Goal: Task Accomplishment & Management: Manage account settings

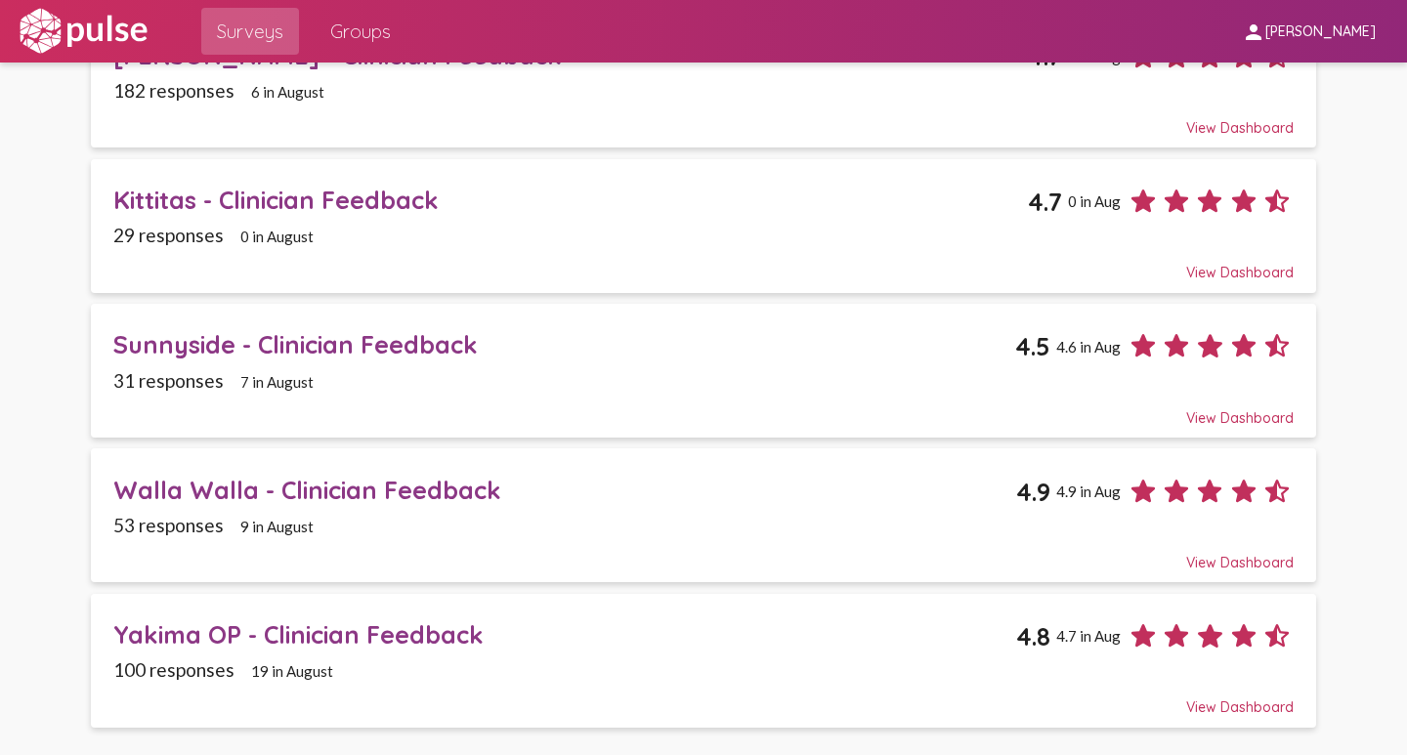
scroll to position [195, 0]
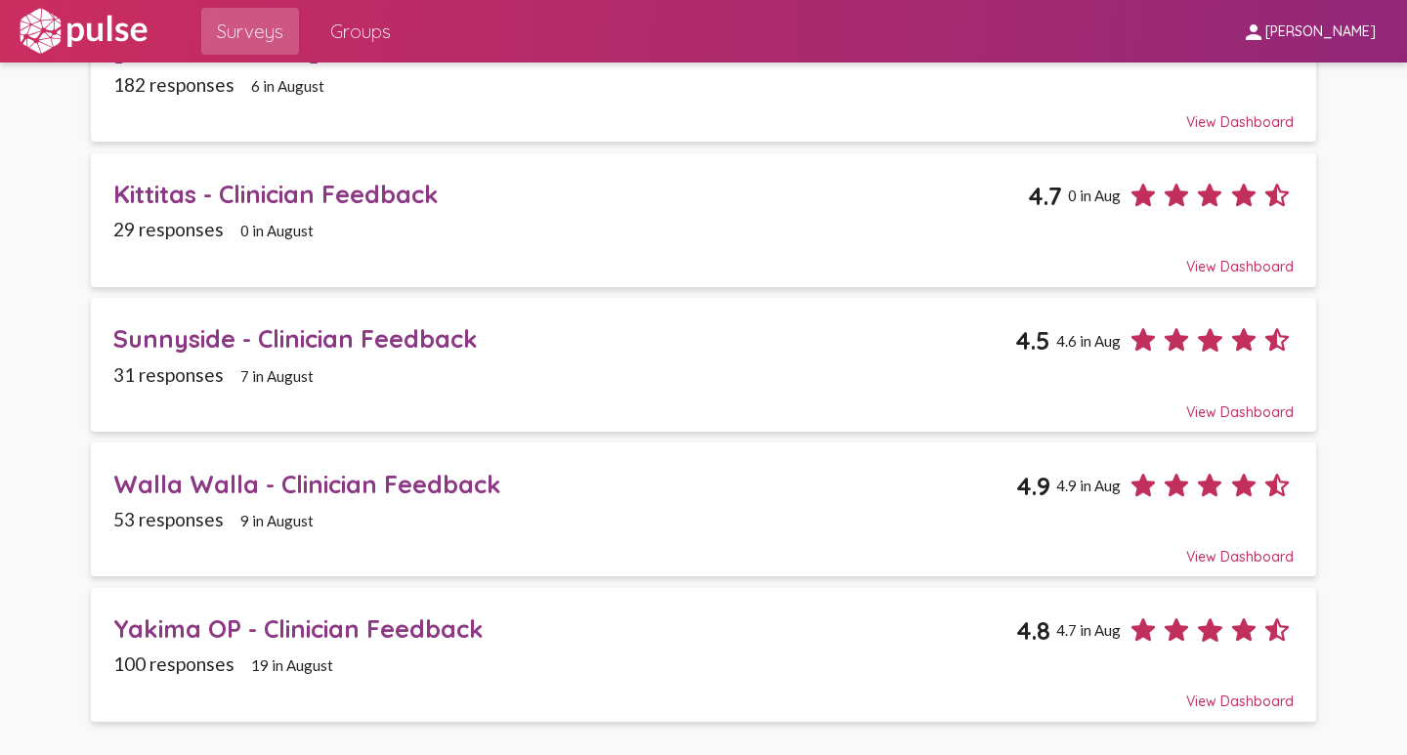
click at [173, 629] on div "Yakima OP - Clinician Feedback" at bounding box center [564, 629] width 903 height 30
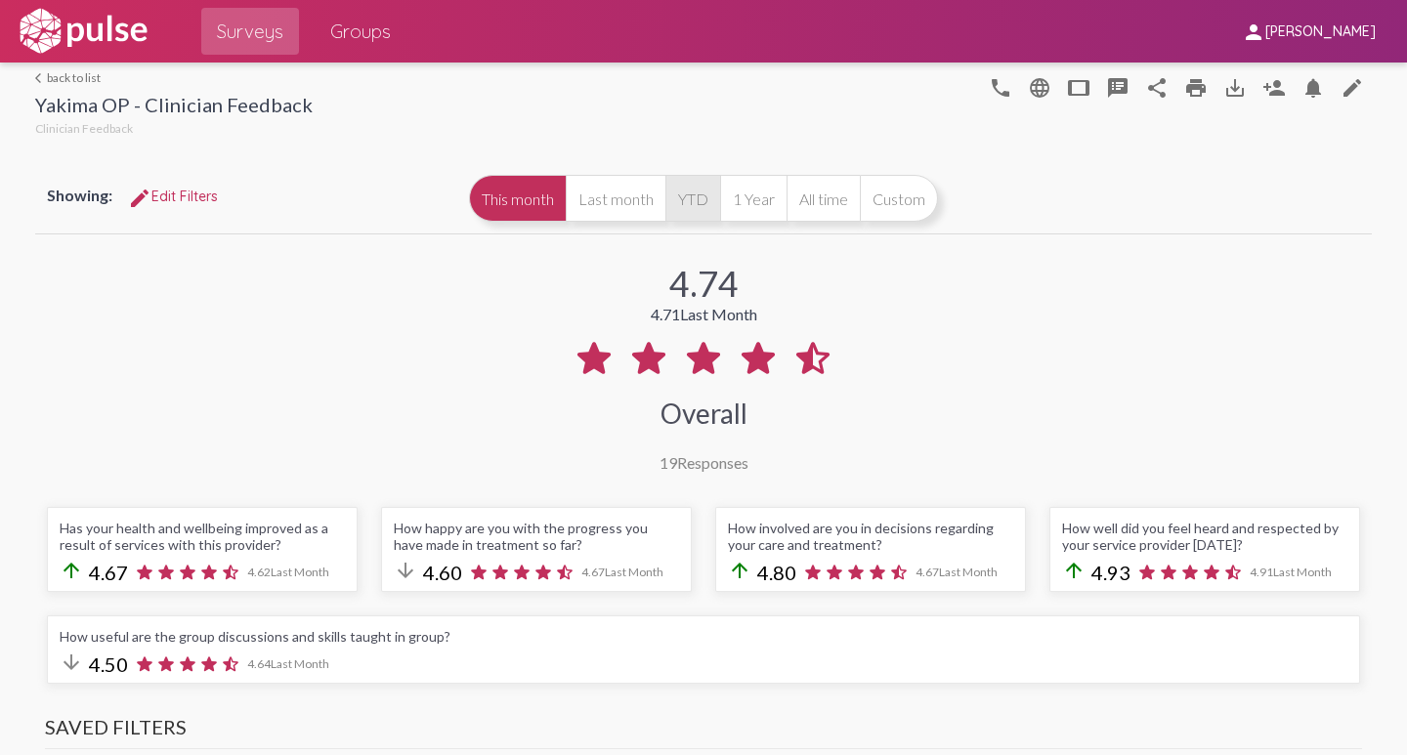
click at [683, 197] on button "YTD" at bounding box center [693, 198] width 55 height 47
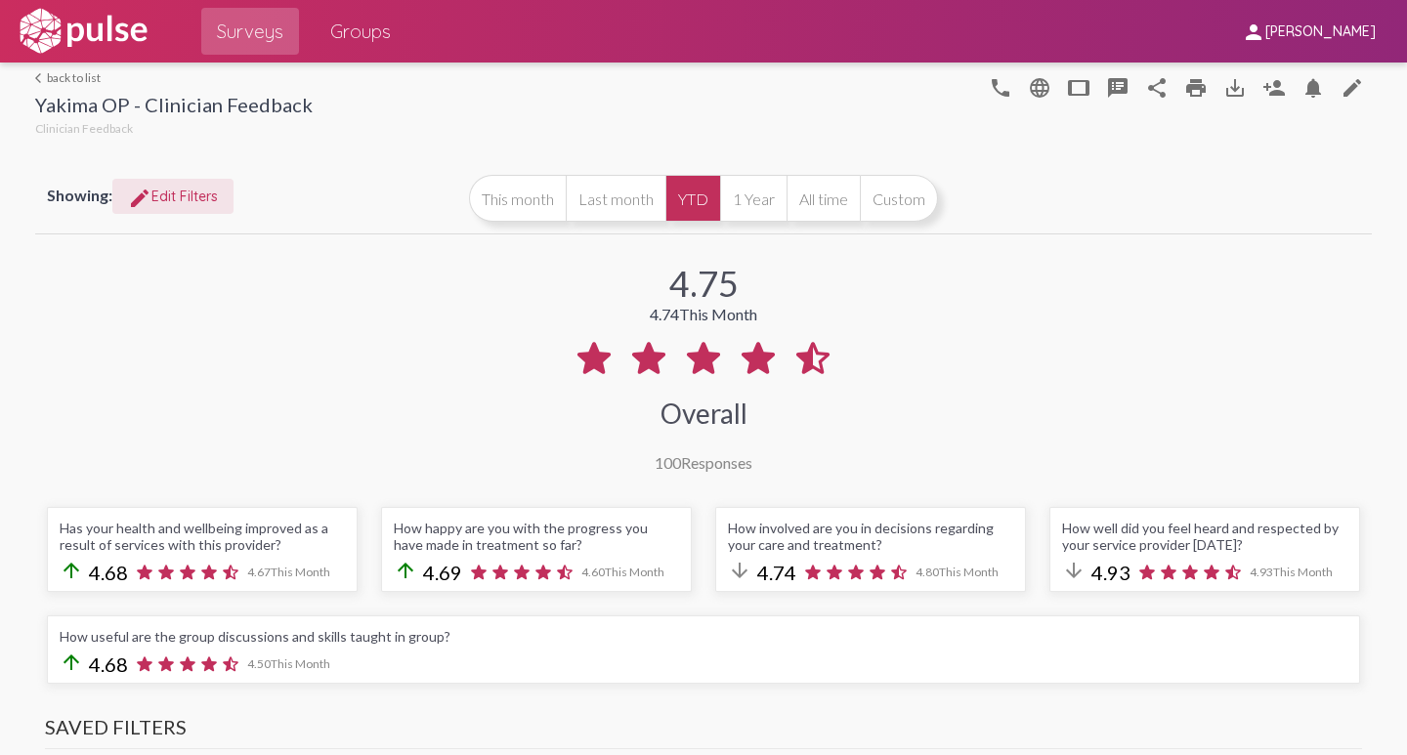
click at [174, 202] on span "edit Edit Filters" at bounding box center [173, 197] width 90 height 18
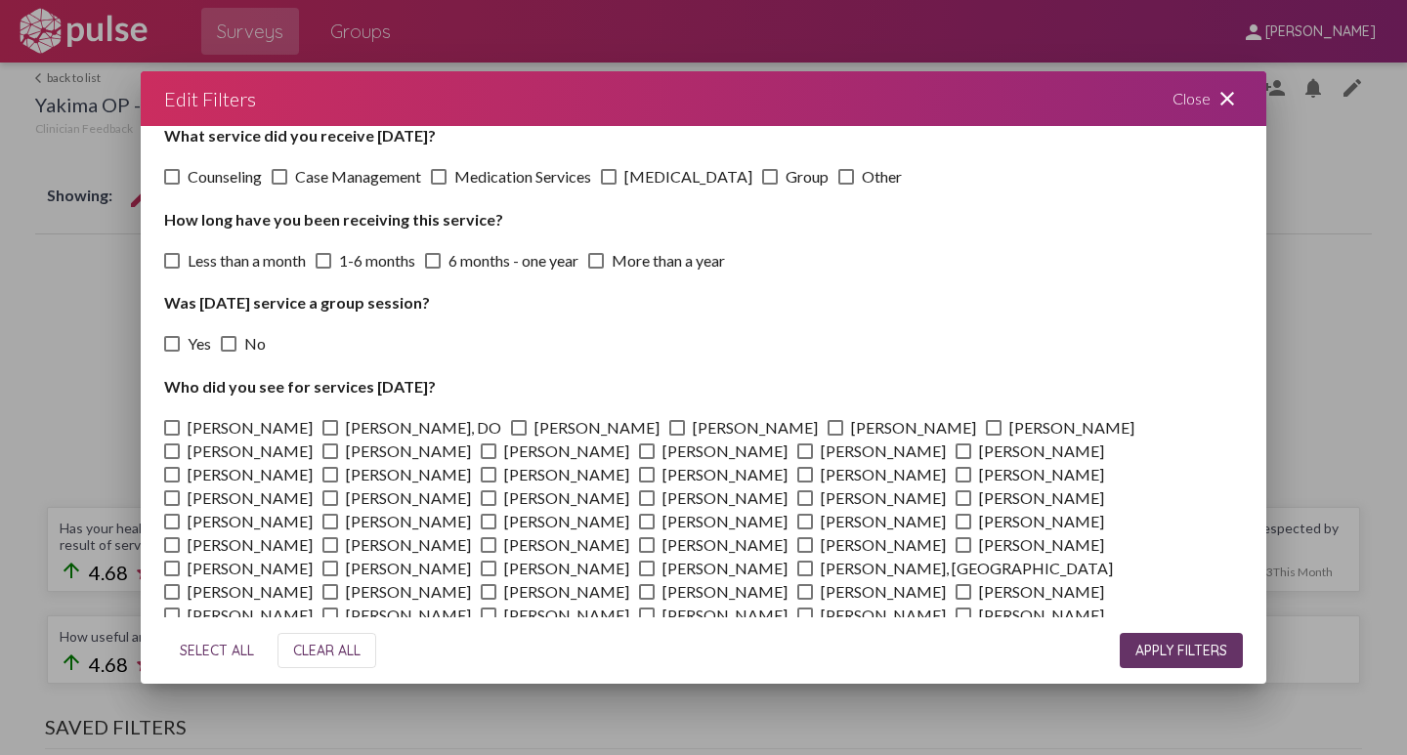
scroll to position [293, 0]
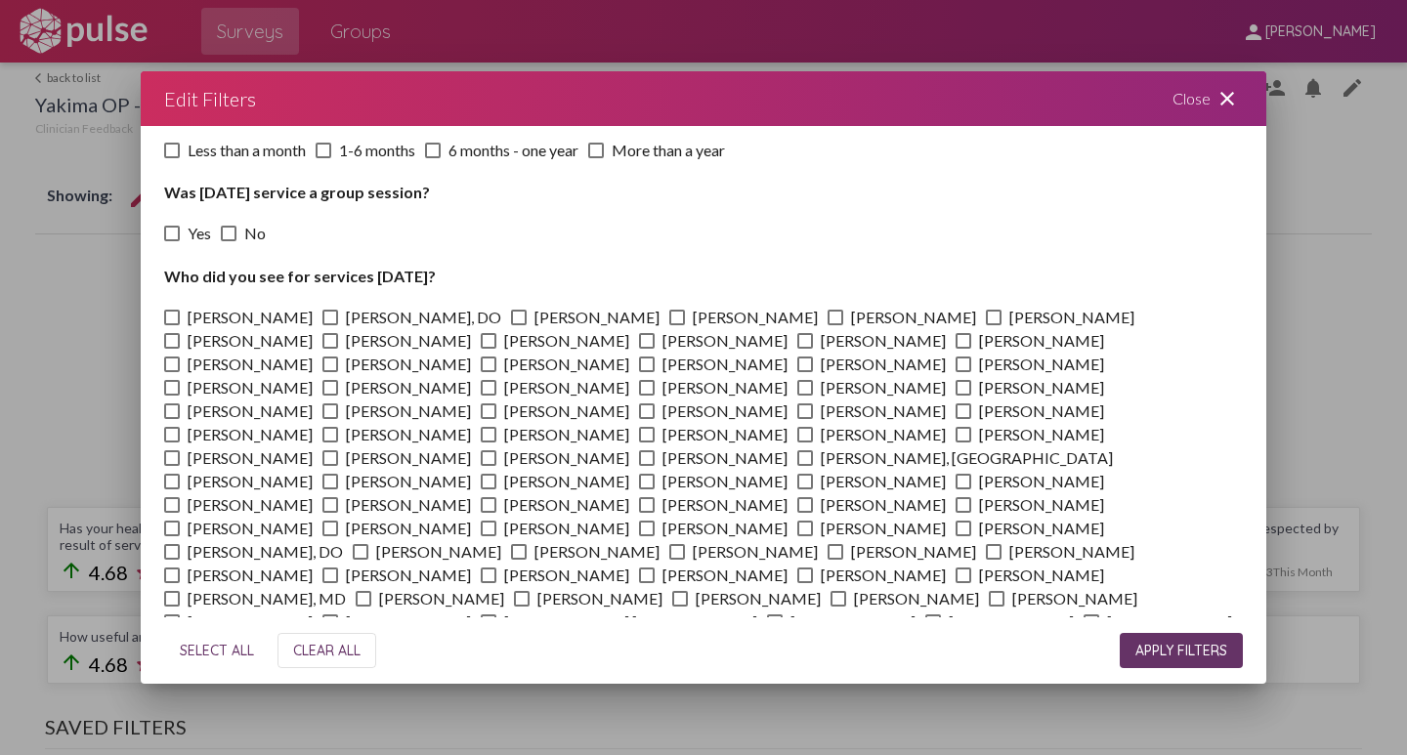
click at [368, 544] on span at bounding box center [361, 552] width 16 height 16
click at [361, 560] on input "[PERSON_NAME]" at bounding box center [360, 560] width 1 height 1
checkbox input "true"
click at [1165, 650] on span "APPLY FILTERS" at bounding box center [1182, 651] width 92 height 18
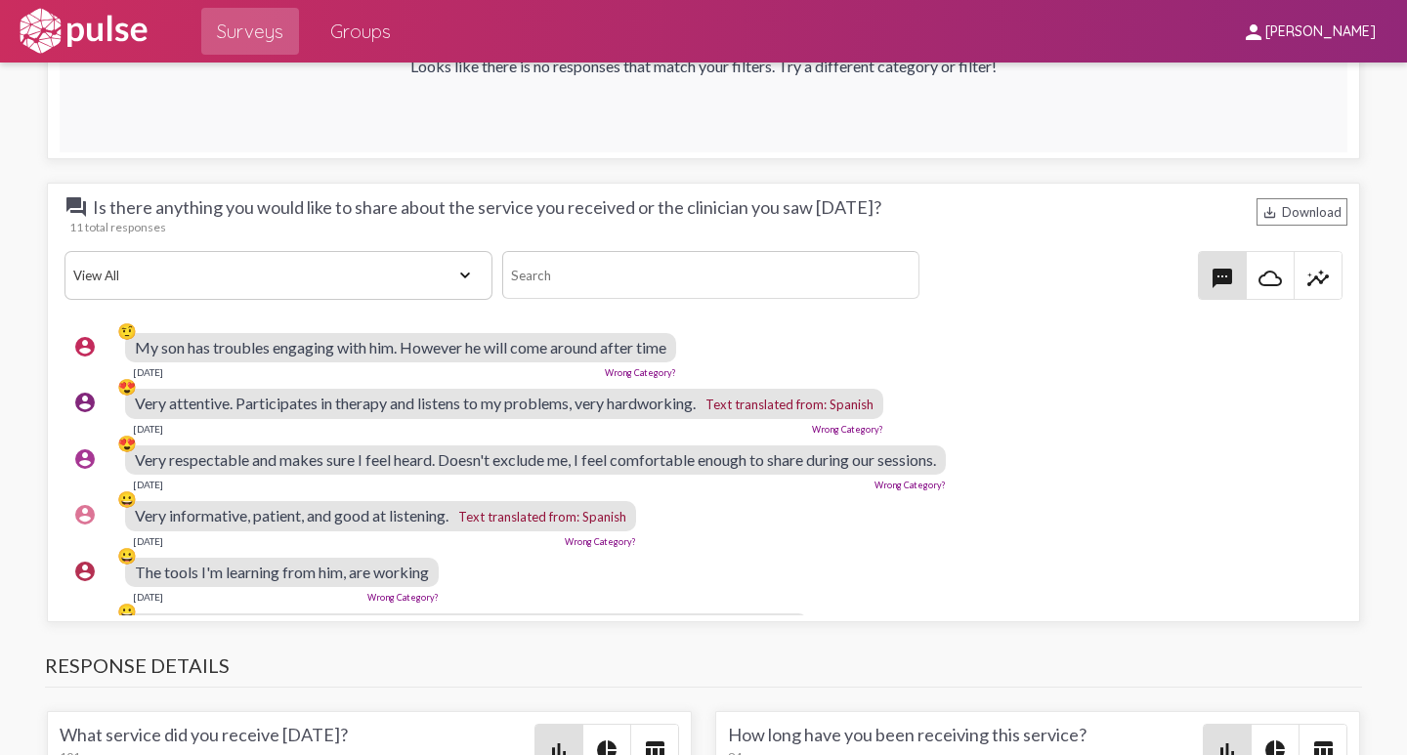
click at [1146, 384] on div "account_circle 😍 Very attentive. Participates in therapy and listens to my prob…" at bounding box center [708, 412] width 1288 height 64
click at [1261, 279] on mat-icon "cloud_queue" at bounding box center [1270, 278] width 23 height 23
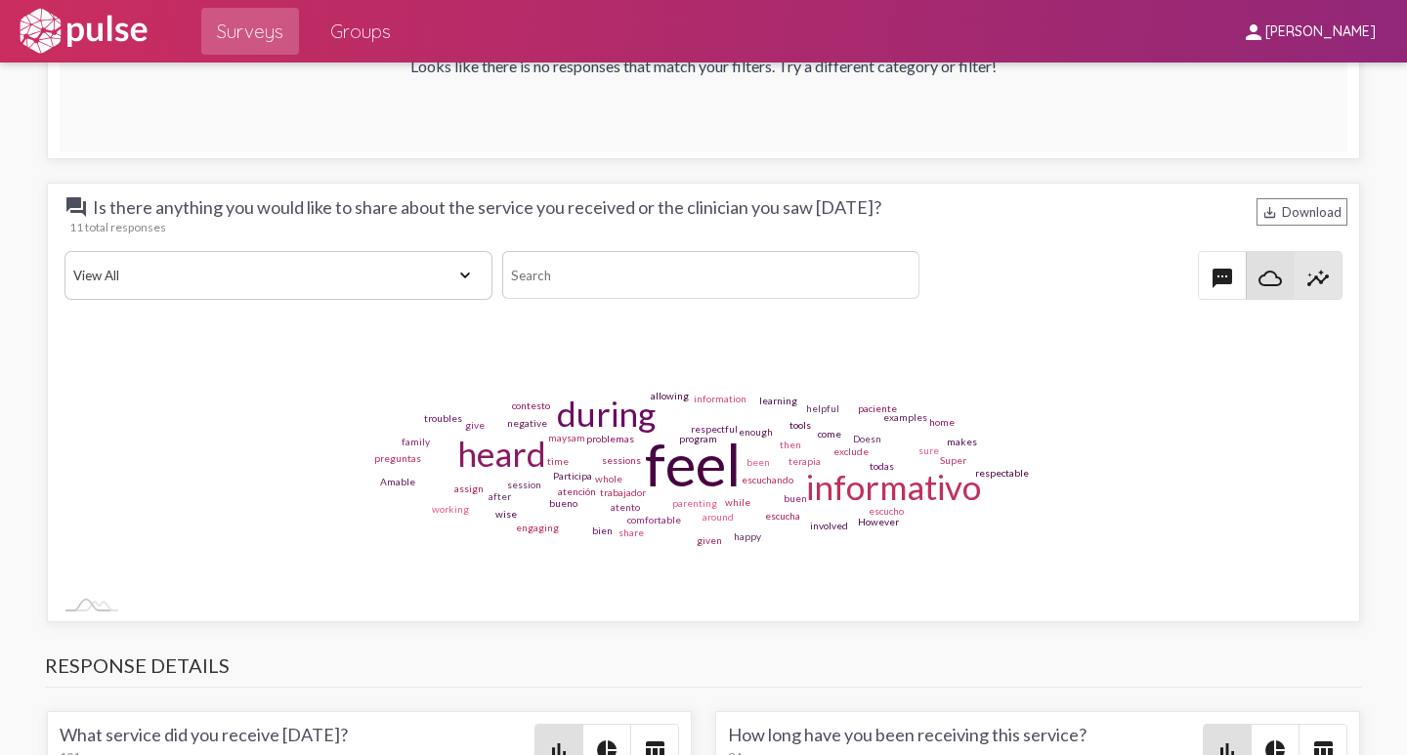
click at [1307, 279] on mat-icon "insights" at bounding box center [1318, 278] width 23 height 23
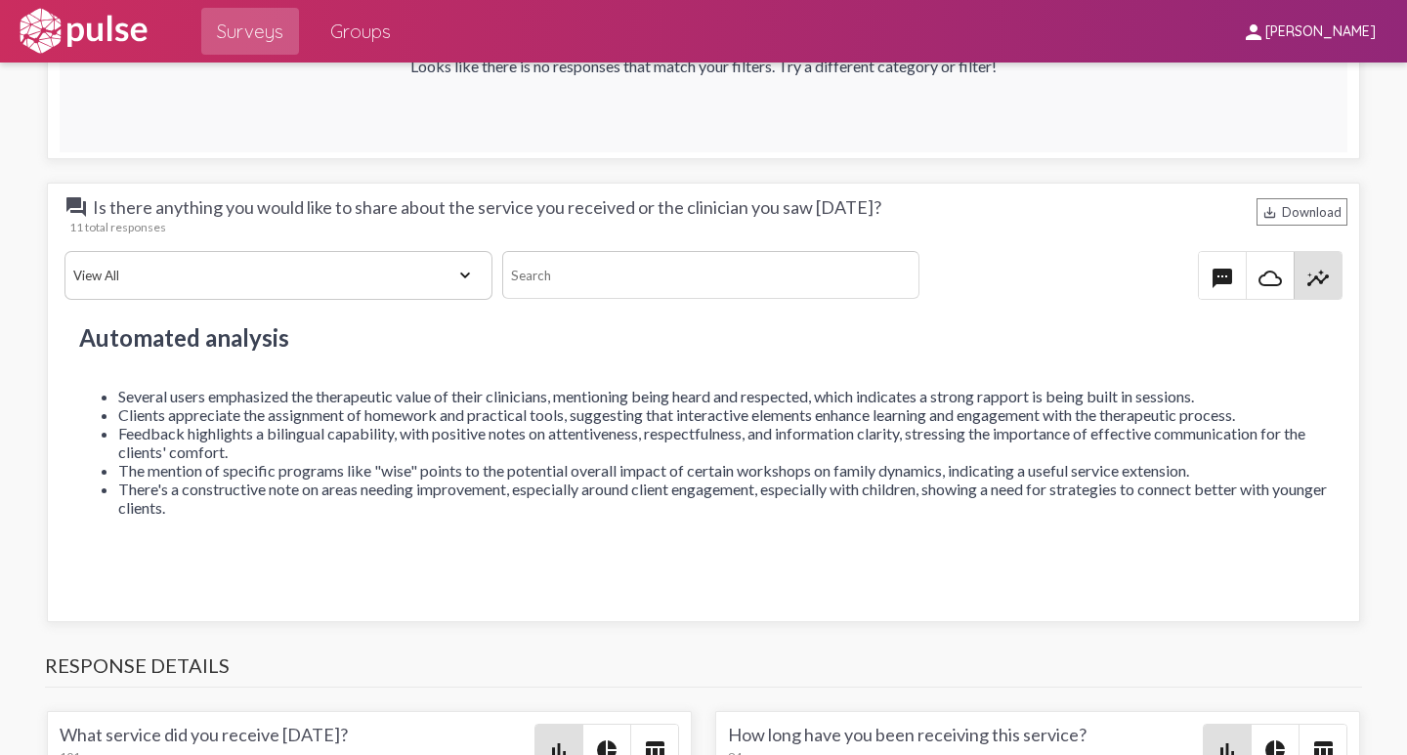
drag, startPoint x: 237, startPoint y: 505, endPoint x: 108, endPoint y: 389, distance: 173.7
click at [108, 389] on ul "Several users emphasized the therapeutic value of their clinicians, mentioning …" at bounding box center [703, 452] width 1249 height 130
copy ul "Several users emphasized the therapeutic value of their clinicians, mentioning …"
click at [238, 522] on div "Automated analysis Several users emphasized the therapeutic value of their clin…" at bounding box center [704, 435] width 1288 height 263
click at [494, 356] on div "Automated analysis Several users emphasized the therapeutic value of their clin…" at bounding box center [704, 435] width 1288 height 263
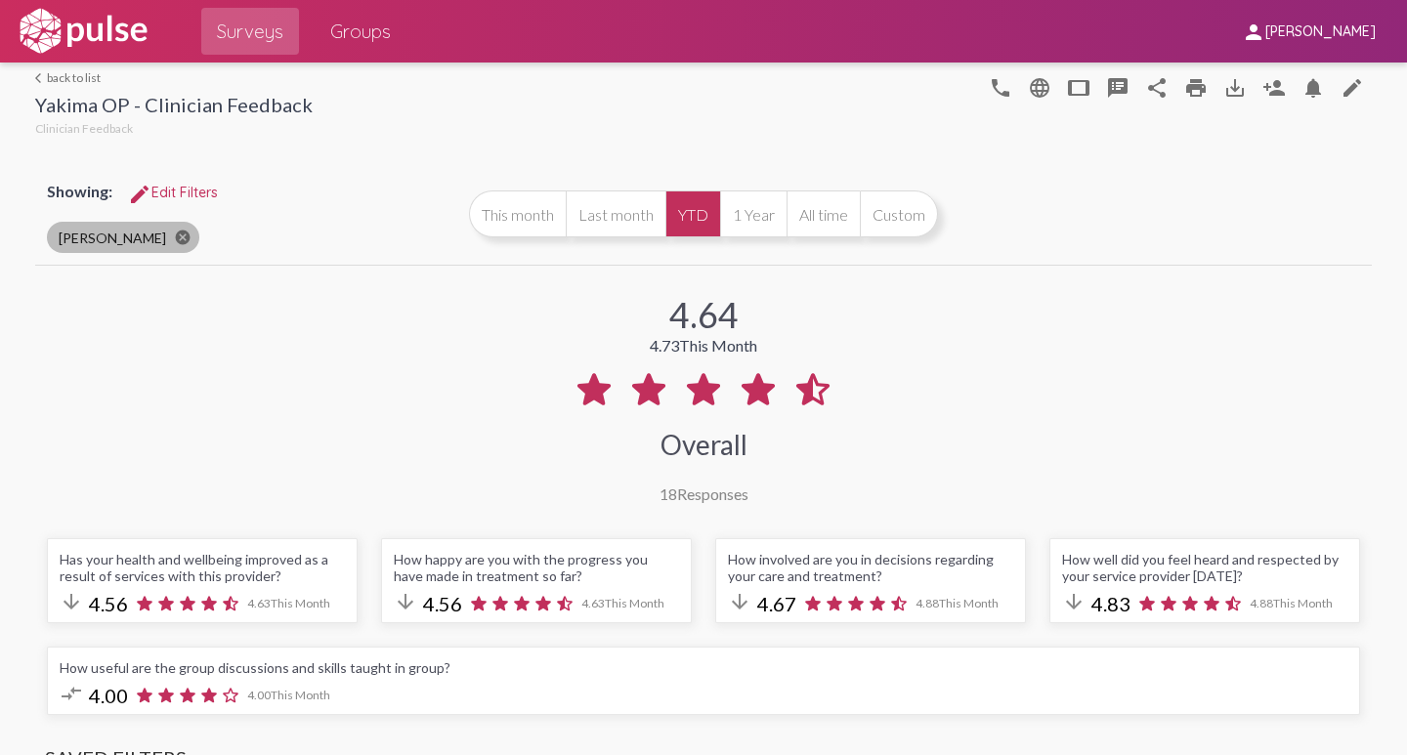
click at [192, 240] on mat-icon "cancel" at bounding box center [183, 238] width 18 height 18
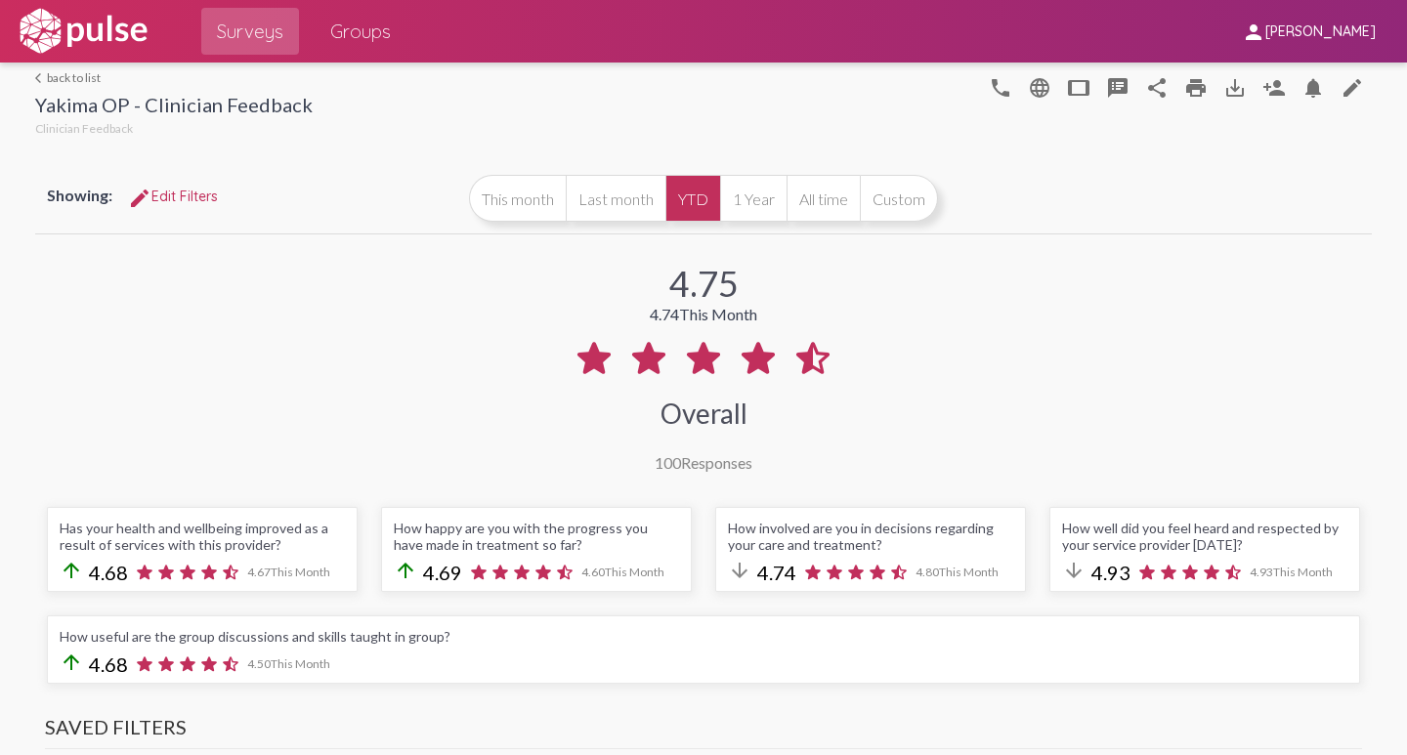
click at [64, 82] on link "arrow_back_ios back to list" at bounding box center [174, 77] width 278 height 15
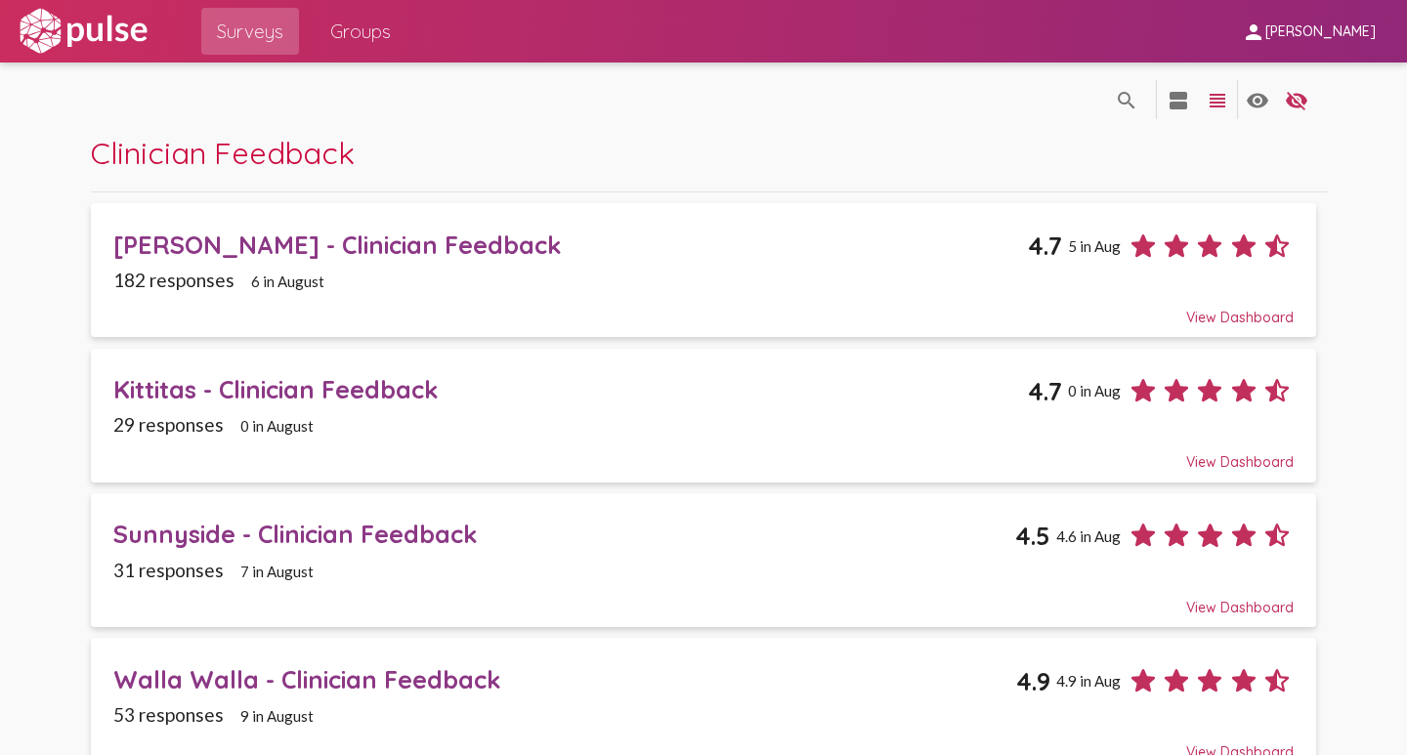
click at [186, 677] on div "Walla Walla - Clinician Feedback" at bounding box center [564, 680] width 903 height 30
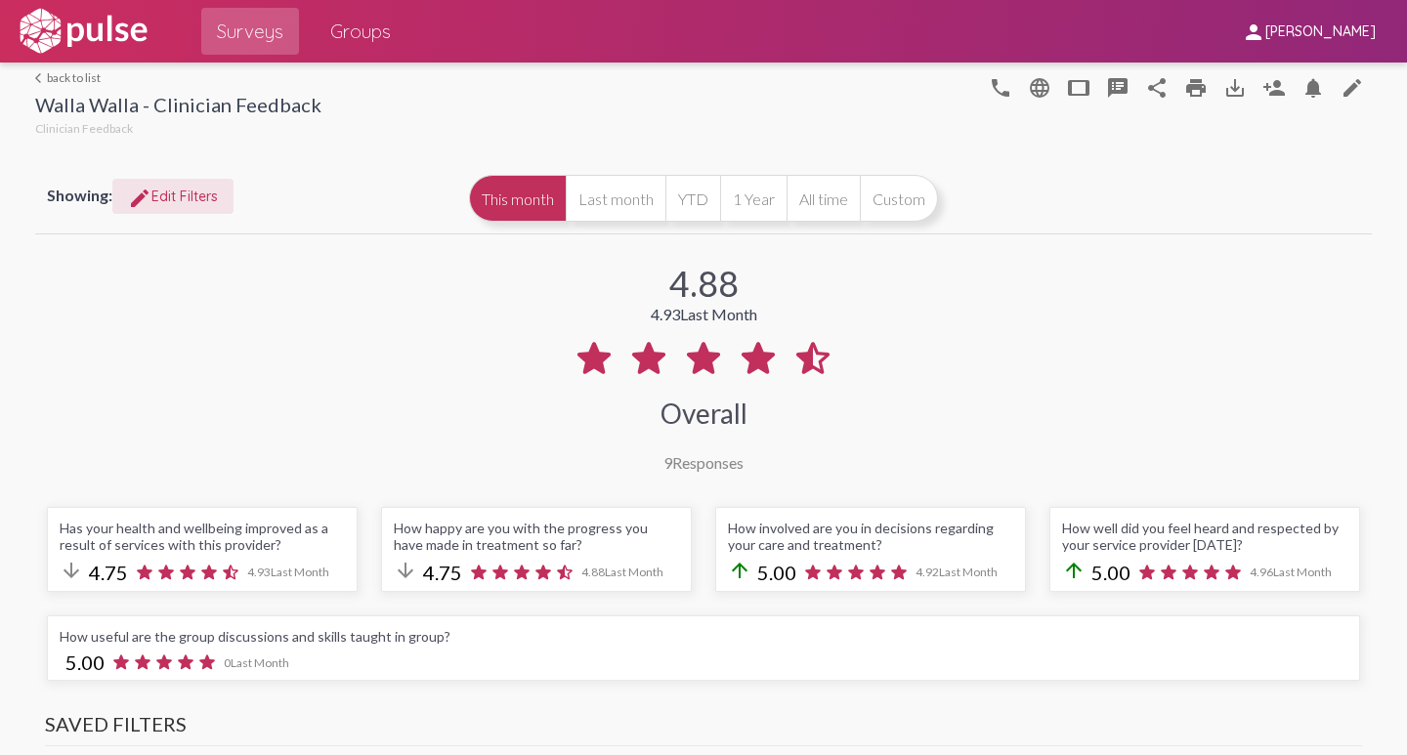
click at [171, 199] on span "edit Edit Filters" at bounding box center [173, 197] width 90 height 18
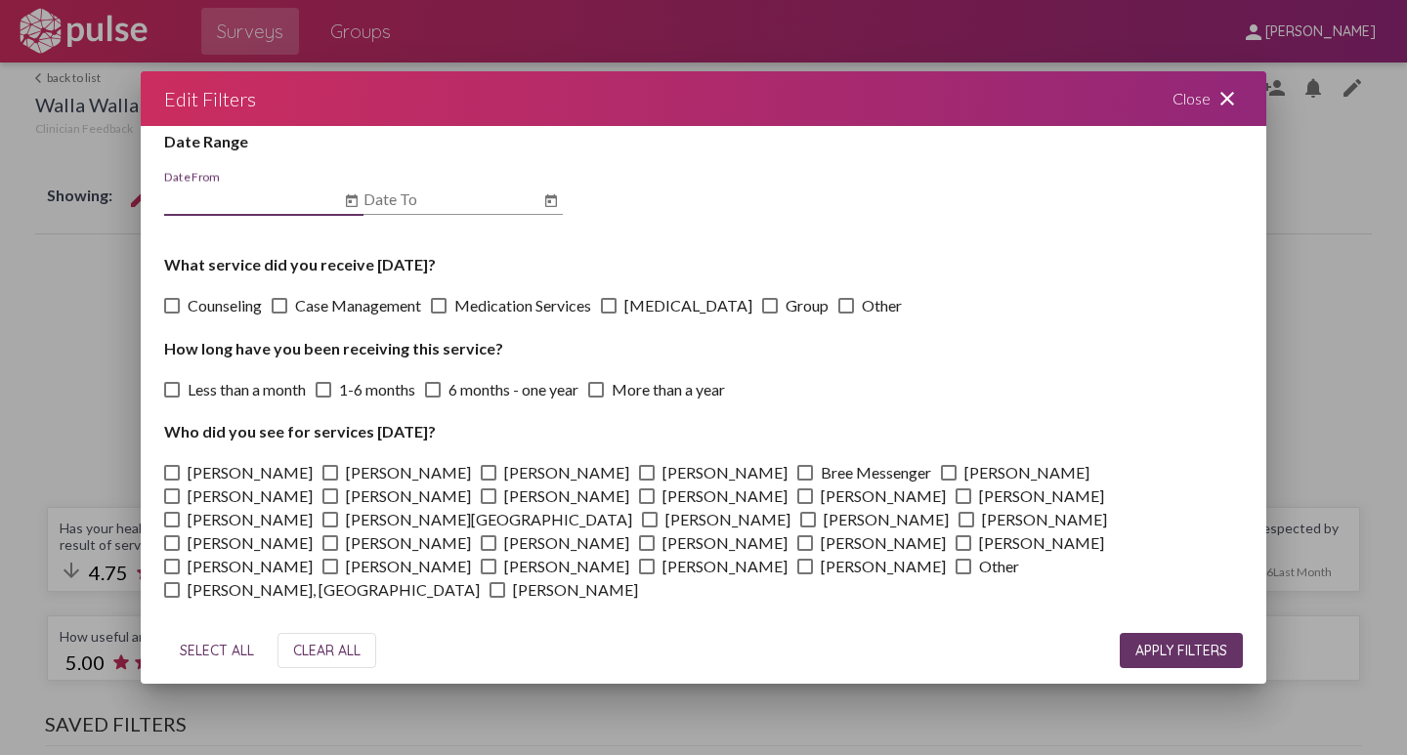
scroll to position [83, 0]
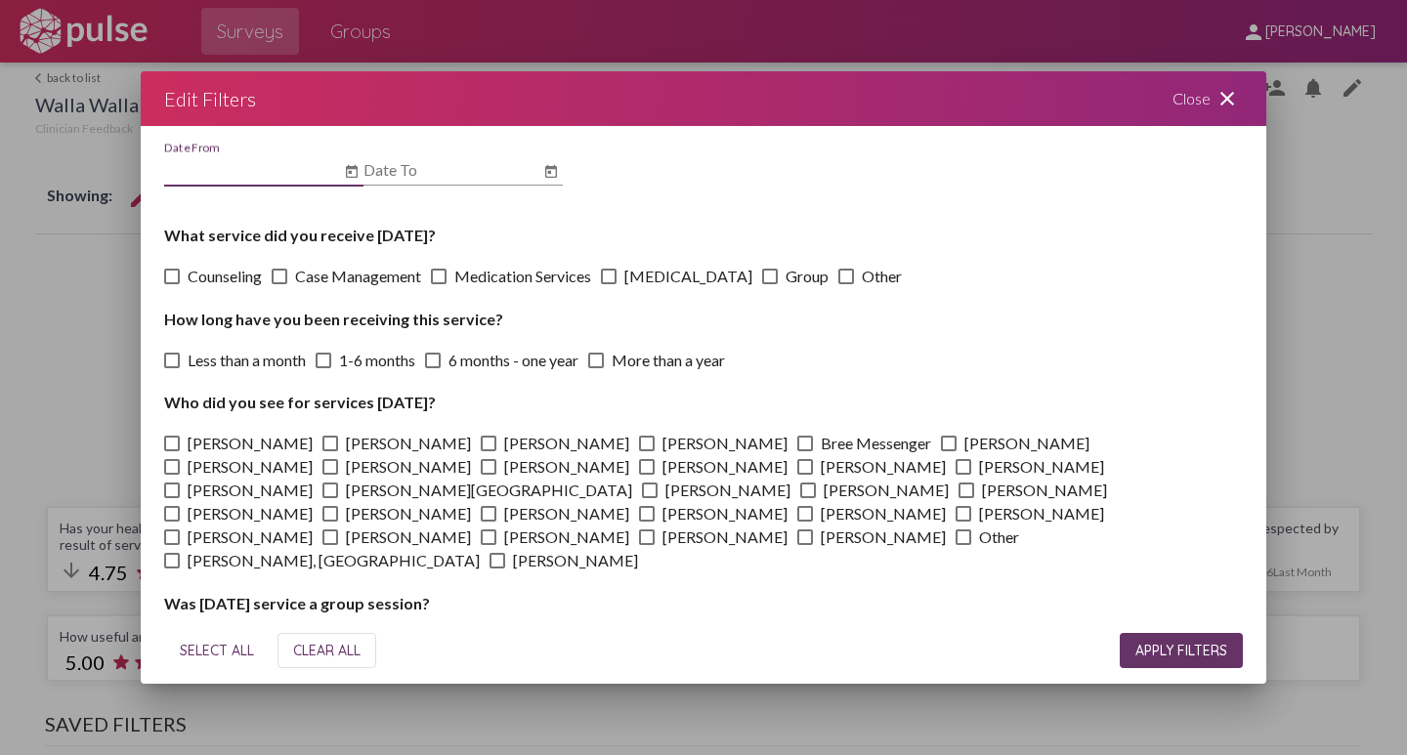
click at [171, 441] on span at bounding box center [172, 444] width 16 height 16
click at [171, 451] on input "[PERSON_NAME]" at bounding box center [171, 451] width 1 height 1
checkbox input "true"
click at [322, 443] on span at bounding box center [330, 444] width 16 height 16
click at [329, 451] on input "[PERSON_NAME]" at bounding box center [329, 451] width 1 height 1
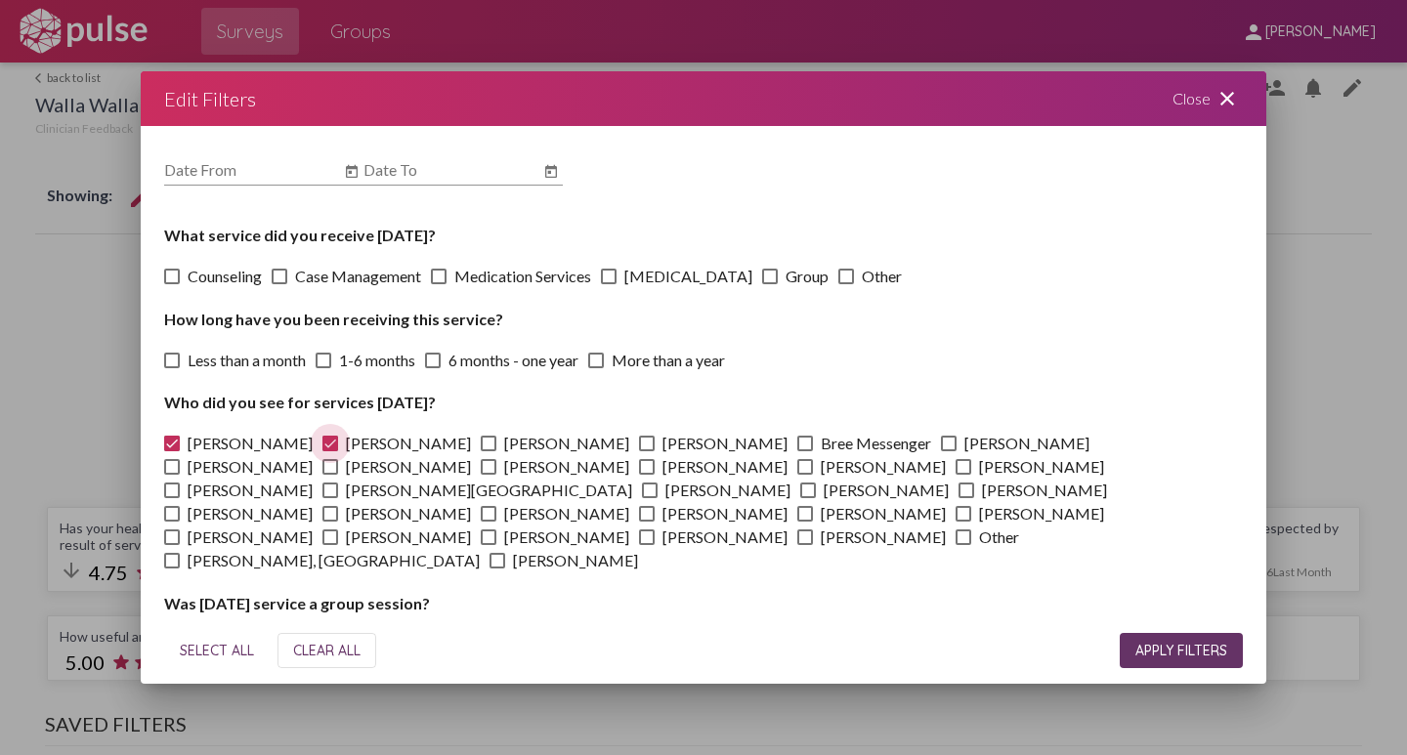
click at [322, 445] on span at bounding box center [330, 444] width 16 height 16
click at [329, 451] on input "[PERSON_NAME]" at bounding box center [329, 451] width 1 height 1
checkbox input "false"
click at [166, 437] on span at bounding box center [172, 444] width 16 height 16
click at [171, 451] on input "[PERSON_NAME]" at bounding box center [171, 451] width 1 height 1
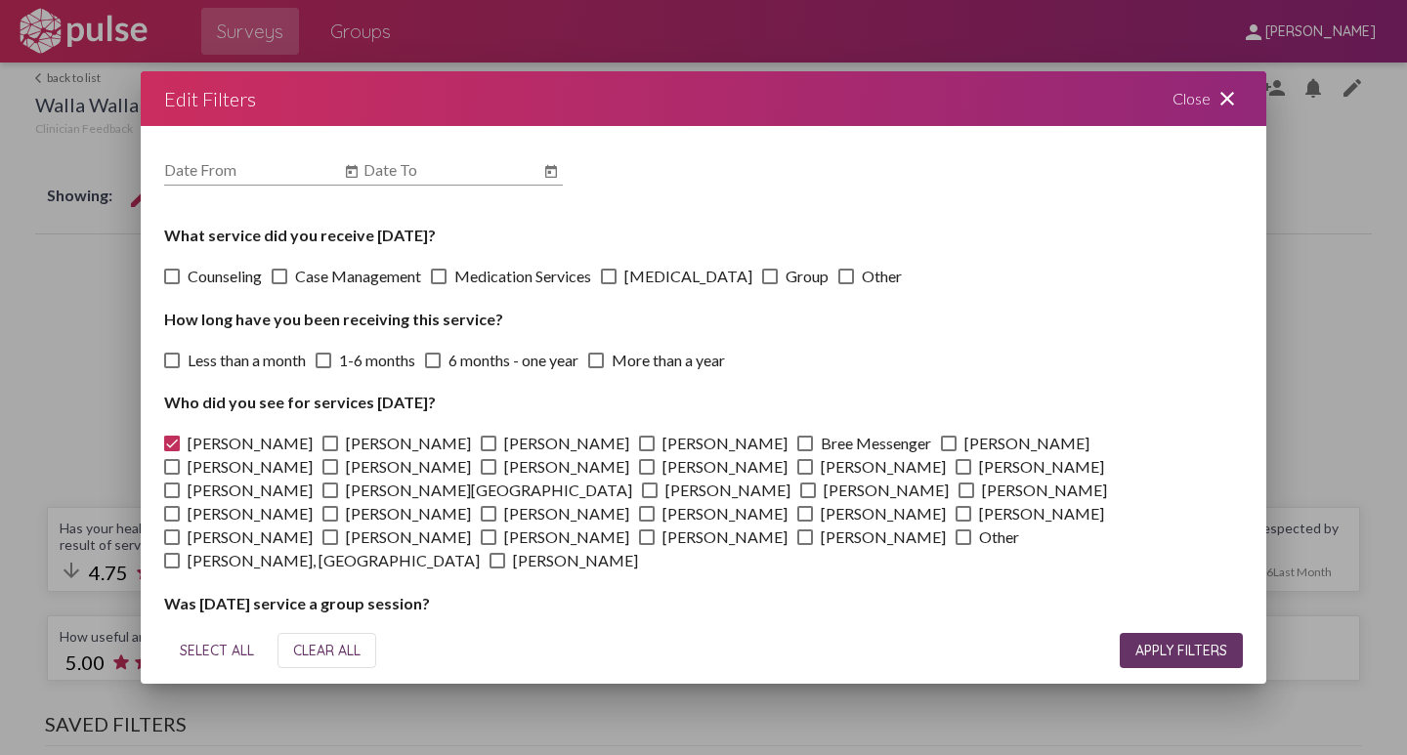
checkbox input "false"
click at [1232, 97] on mat-icon "close" at bounding box center [1227, 98] width 23 height 23
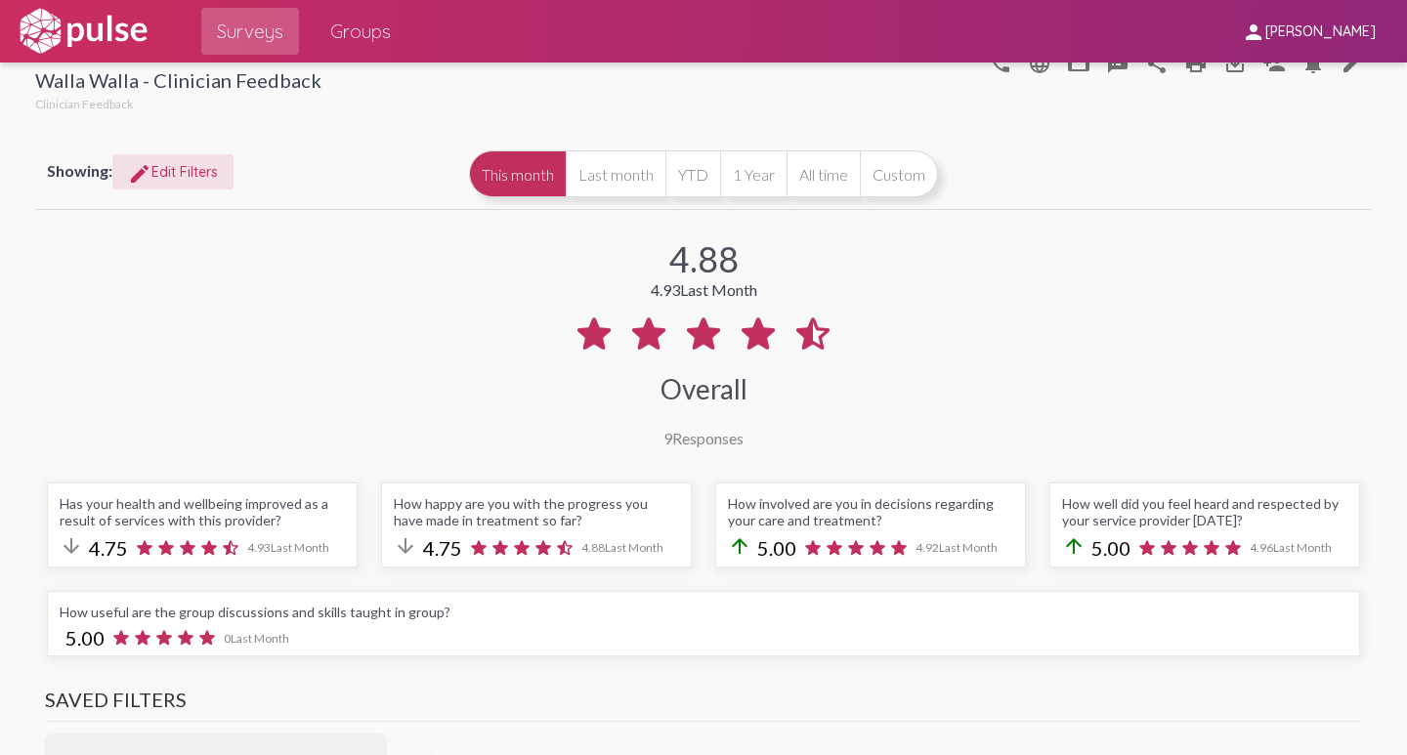
scroll to position [0, 0]
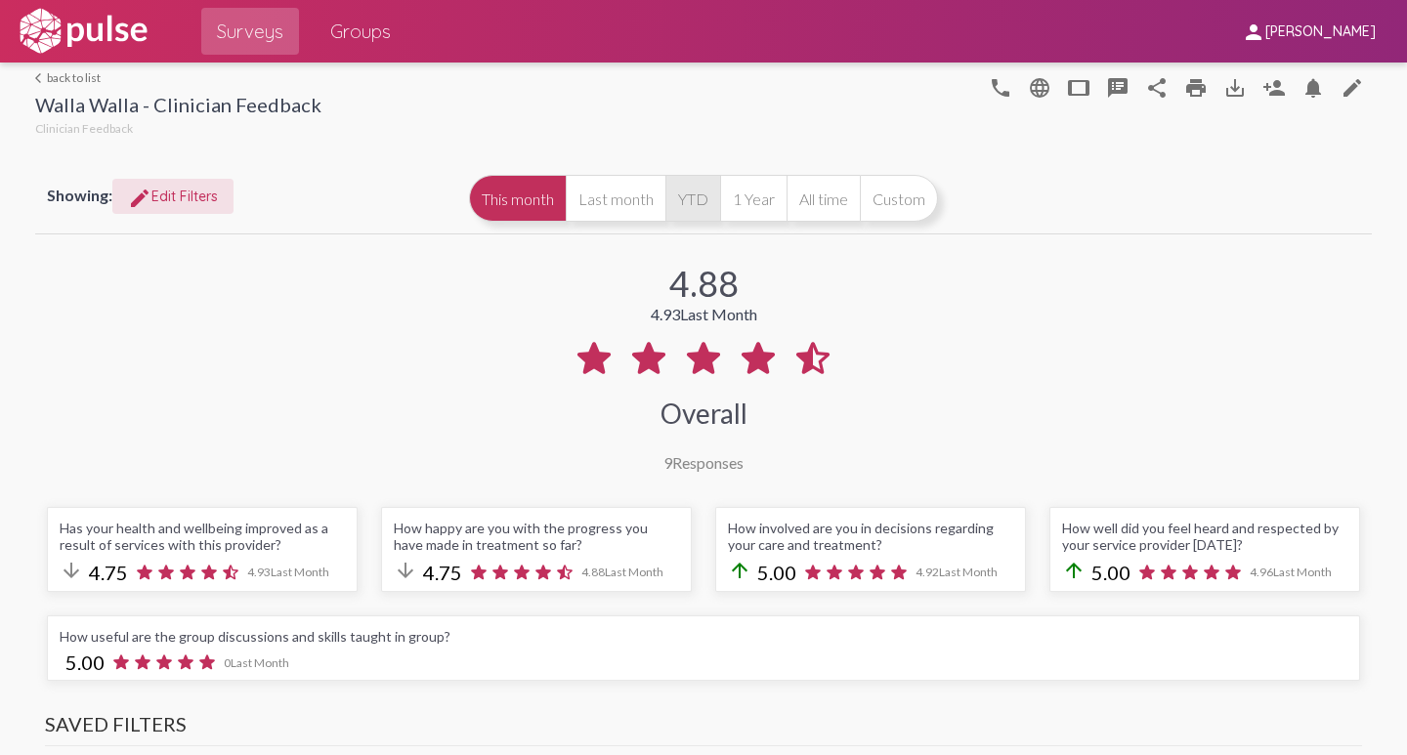
click at [688, 199] on button "YTD" at bounding box center [693, 198] width 55 height 47
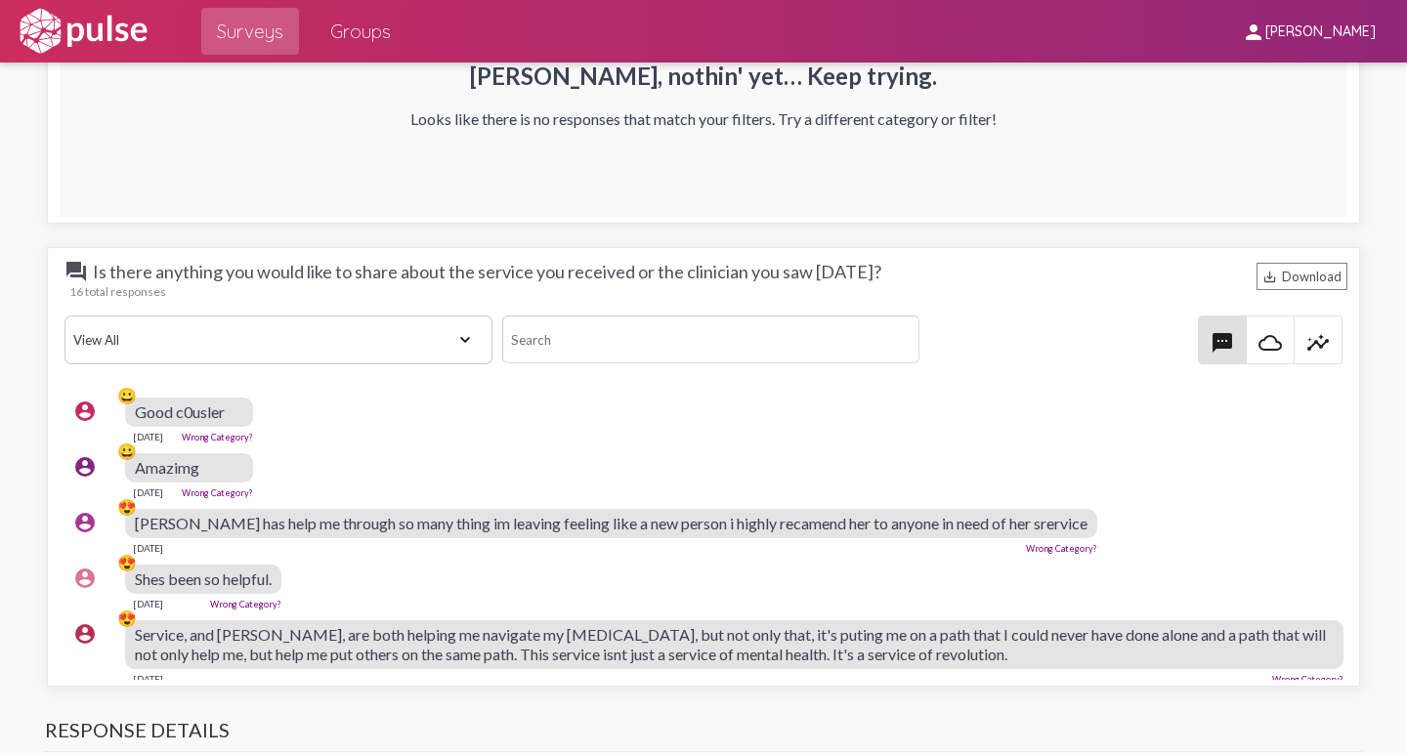
scroll to position [3259, 0]
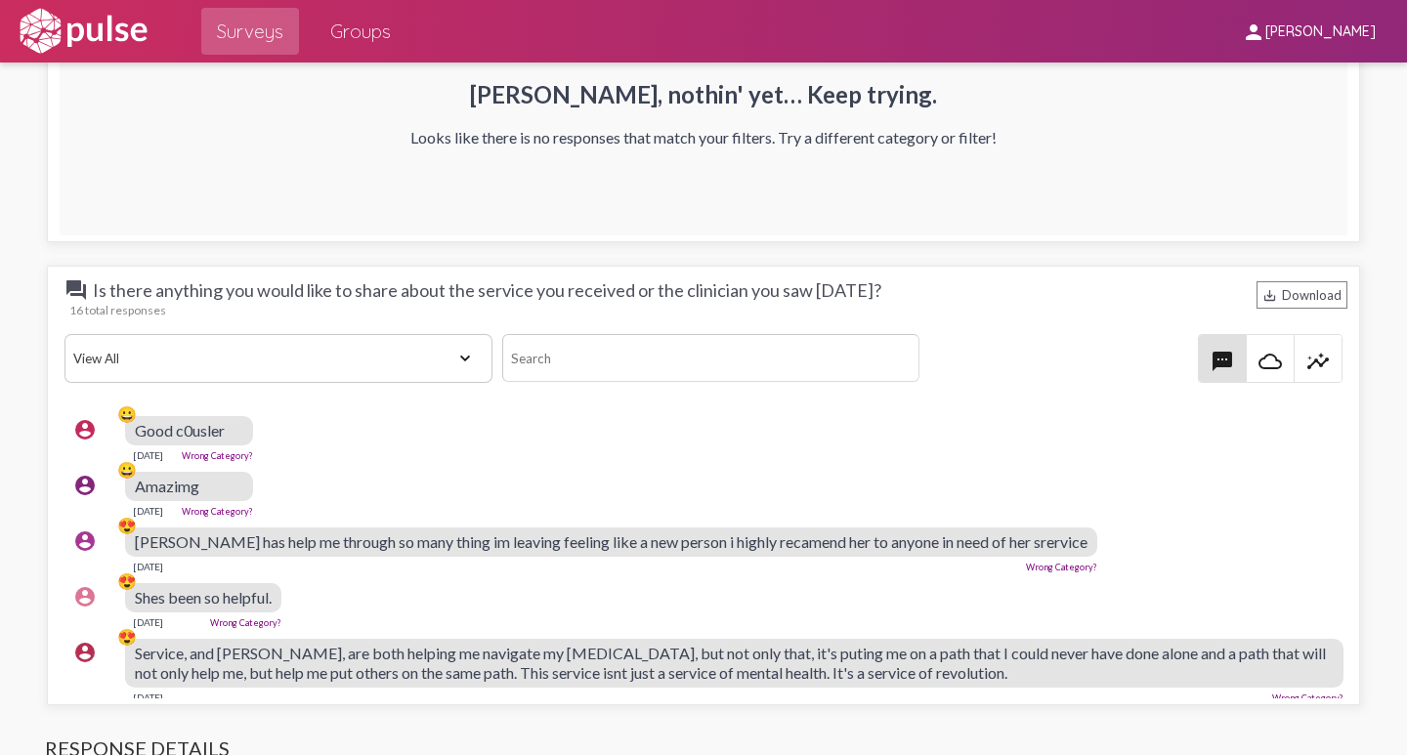
click at [466, 365] on select "View All Positive Neutral Negative Happy Meh Suggestions Angry Disgust Sadness …" at bounding box center [278, 358] width 428 height 49
click at [64, 334] on select "View All Positive Neutral Negative Happy Meh Suggestions Angry Disgust Sadness …" at bounding box center [278, 358] width 428 height 49
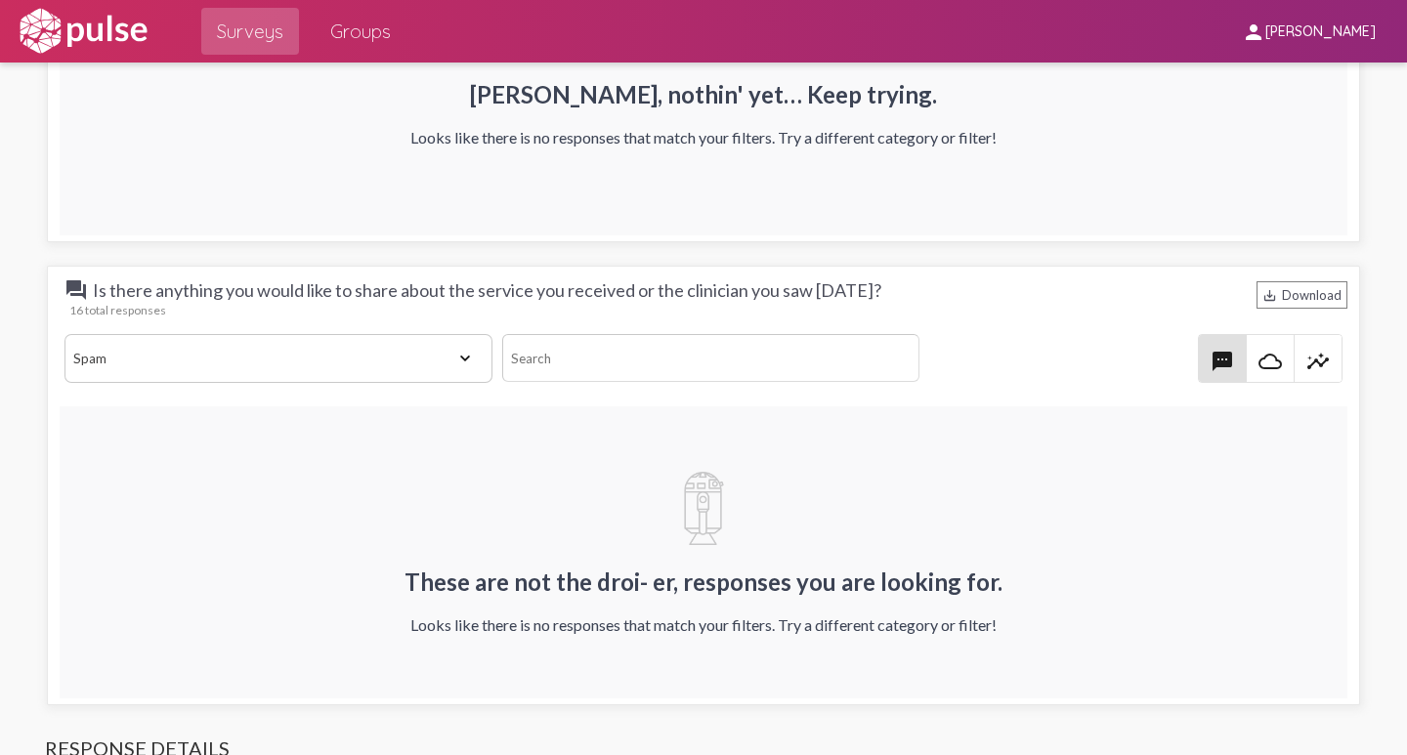
click at [463, 349] on select "View All Positive Neutral Negative Happy Meh Suggestions Angry Disgust Sadness …" at bounding box center [278, 358] width 428 height 49
click at [645, 460] on div "These are not the droi- er, responses you are looking for. Looks like there is …" at bounding box center [704, 553] width 1288 height 292
drag, startPoint x: 459, startPoint y: 355, endPoint x: 429, endPoint y: 361, distance: 30.9
click at [459, 355] on select "View All Positive Neutral Negative Happy Meh Suggestions Angry Disgust Sadness …" at bounding box center [278, 358] width 428 height 49
select select "All"
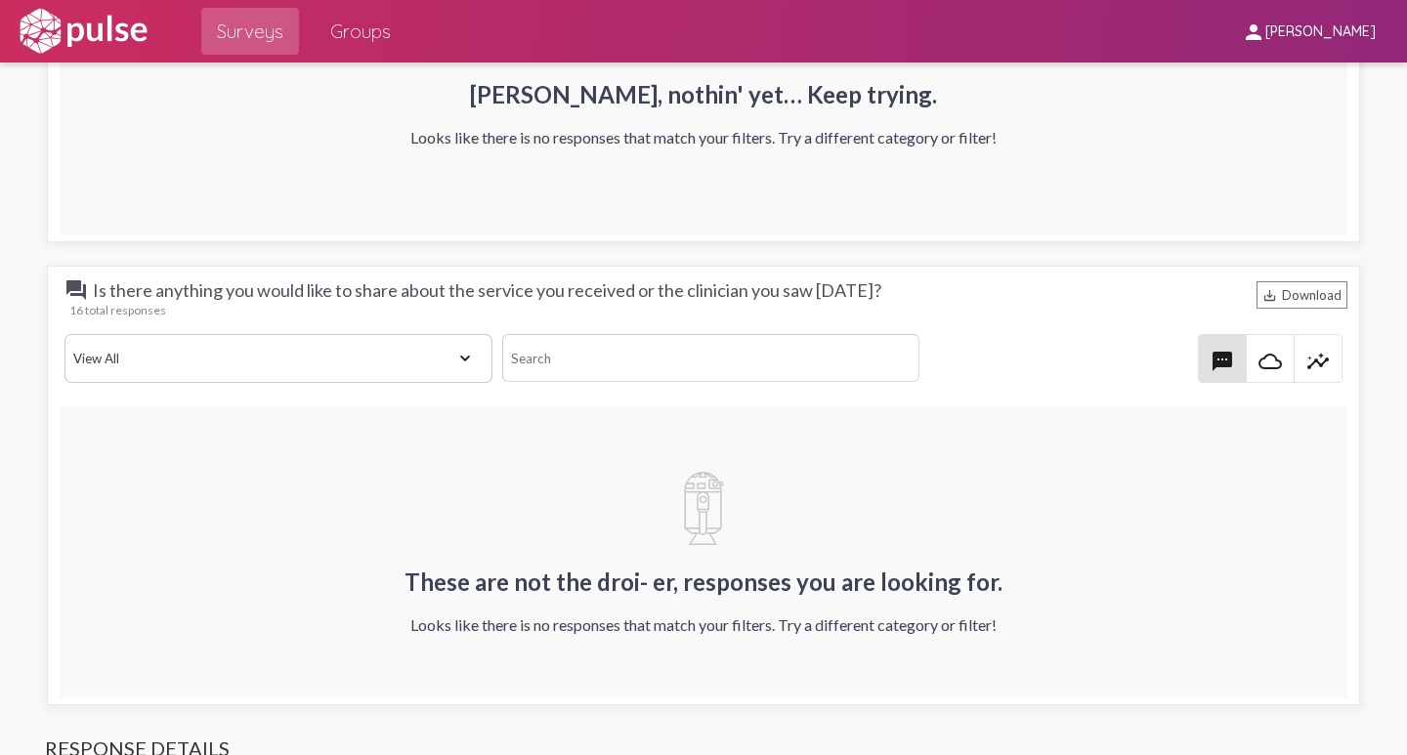
click at [64, 334] on select "View All Positive Neutral Negative Happy Meh Suggestions Angry Disgust Sadness …" at bounding box center [278, 358] width 428 height 49
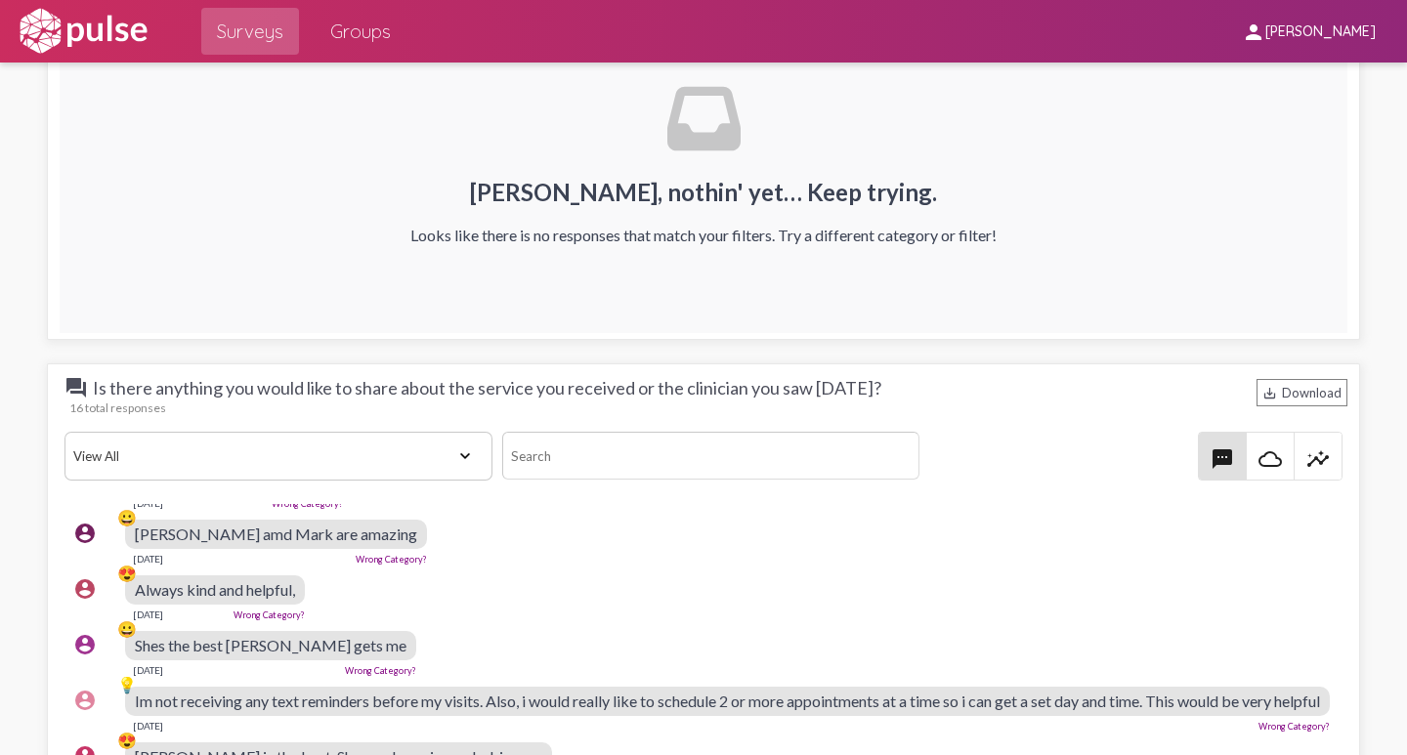
scroll to position [661, 0]
click at [459, 462] on select "View All Positive Neutral Negative Happy Meh Suggestions Angry Disgust Sadness …" at bounding box center [278, 456] width 428 height 49
click at [597, 567] on div "account_circle 😍 Always kind and helpful, [DATE] Wrong Category?" at bounding box center [708, 598] width 1288 height 63
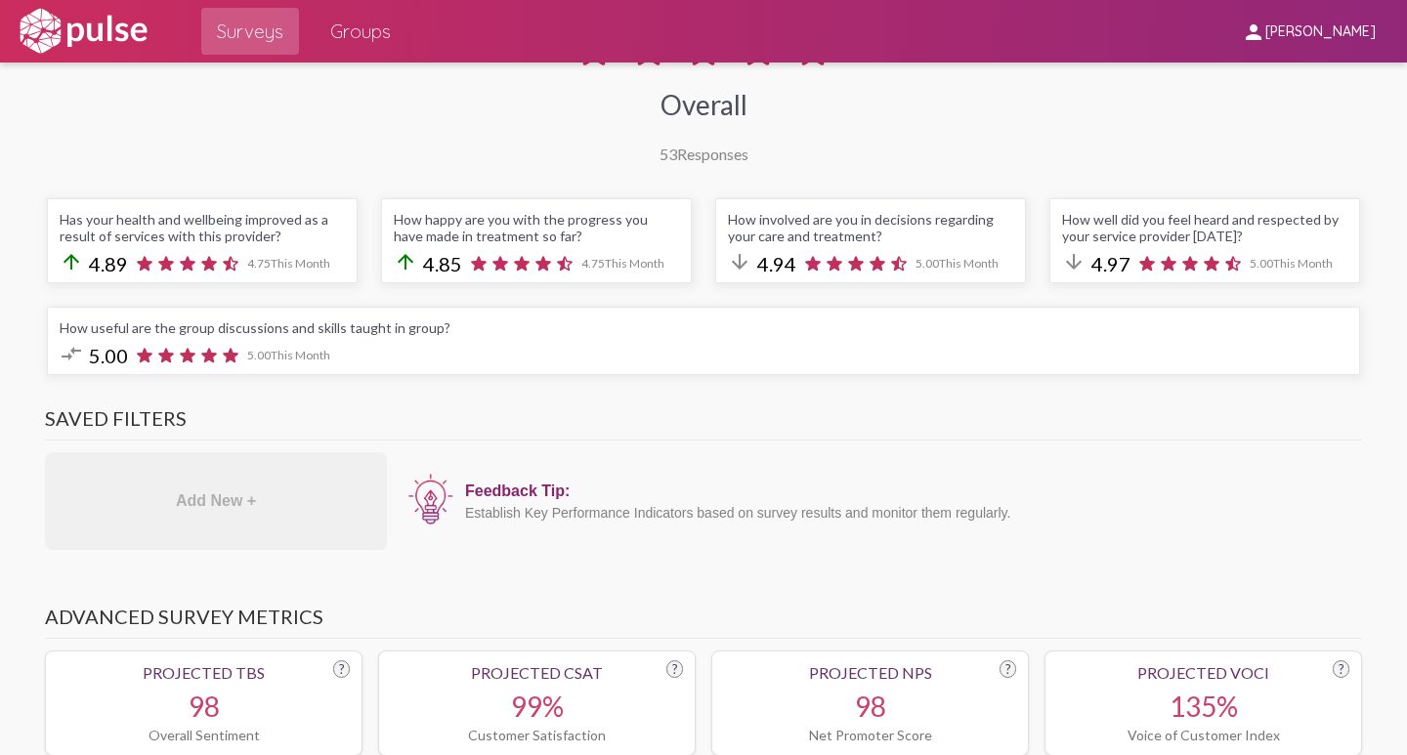
scroll to position [0, 0]
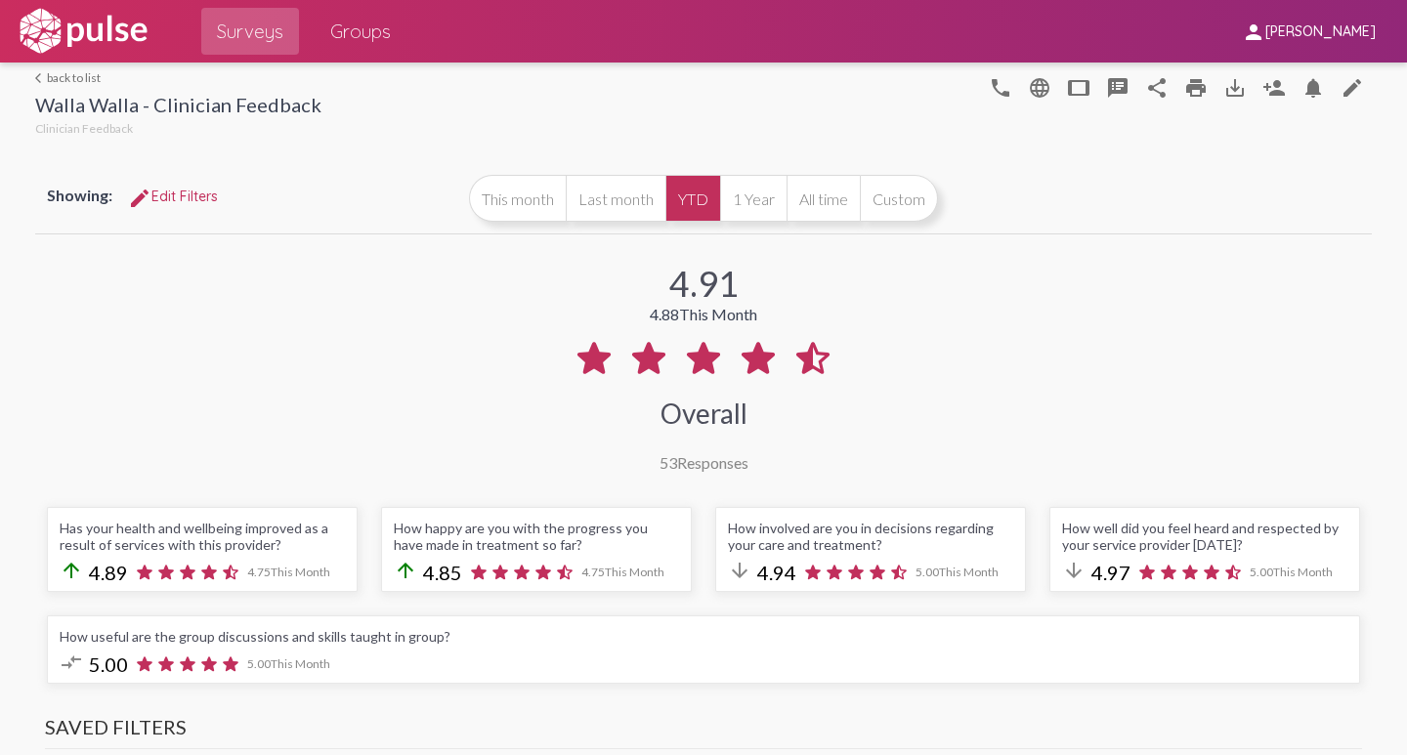
click at [175, 189] on span "edit Edit Filters" at bounding box center [173, 197] width 90 height 18
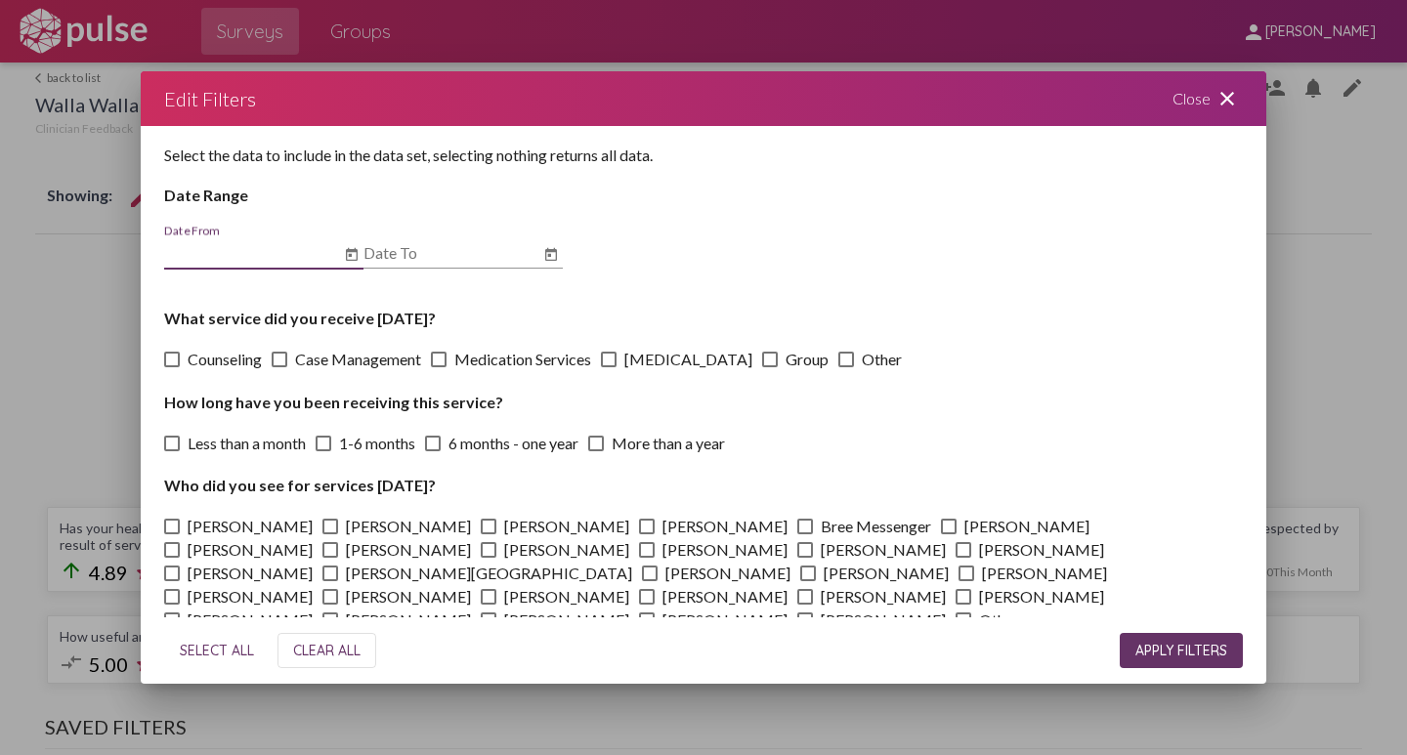
click at [481, 547] on span at bounding box center [489, 550] width 16 height 16
click at [488, 558] on input "[PERSON_NAME]" at bounding box center [488, 558] width 1 height 1
checkbox input "true"
click at [1160, 648] on span "APPLY FILTERS" at bounding box center [1182, 651] width 92 height 18
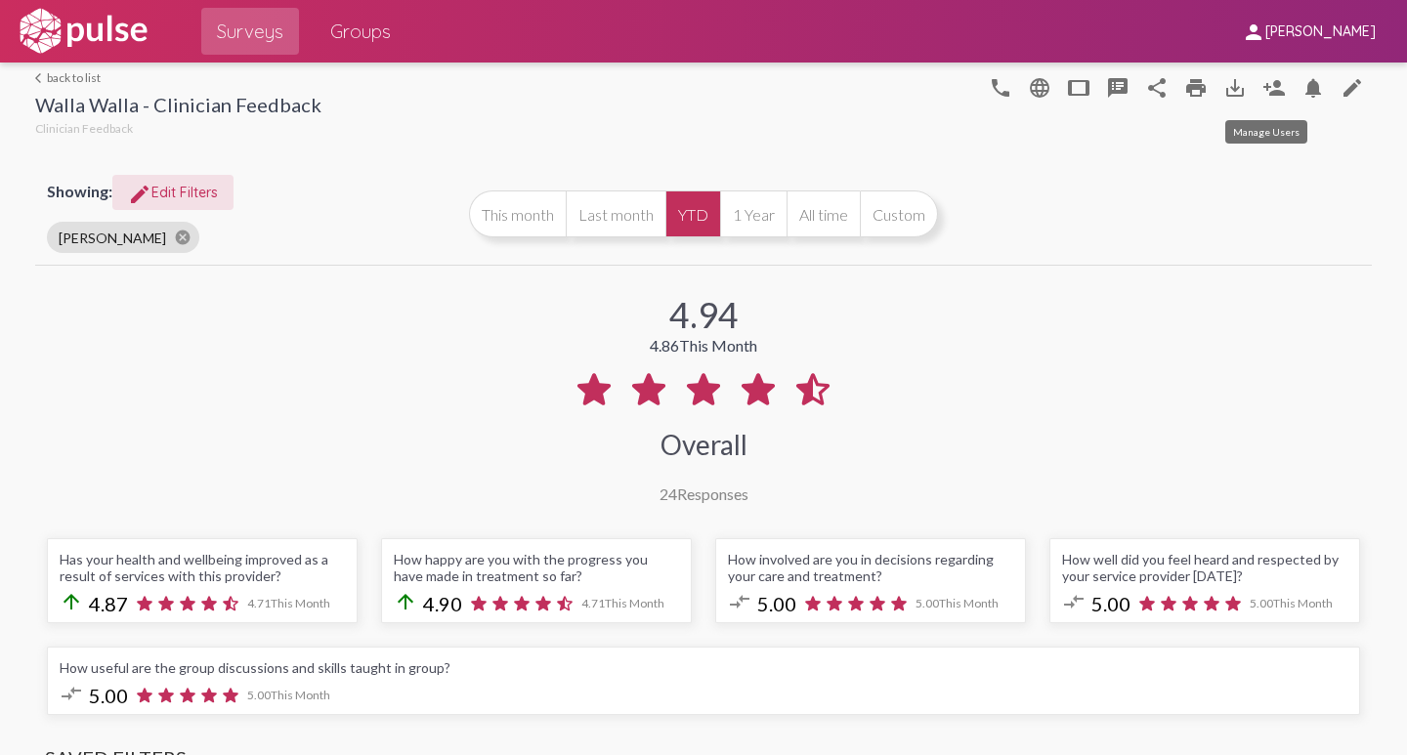
click at [1263, 92] on mat-icon "person_add" at bounding box center [1274, 87] width 23 height 23
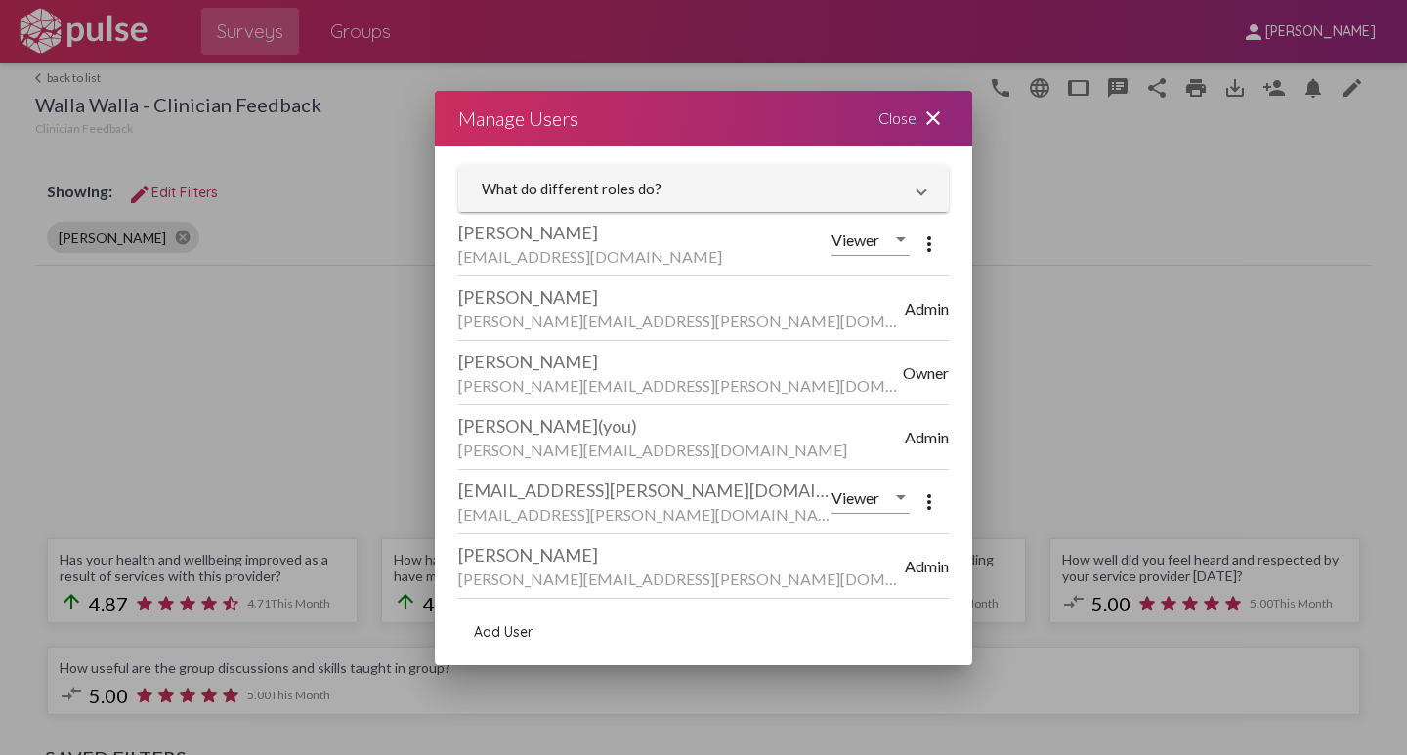
click at [494, 636] on span "Add User" at bounding box center [503, 632] width 59 height 18
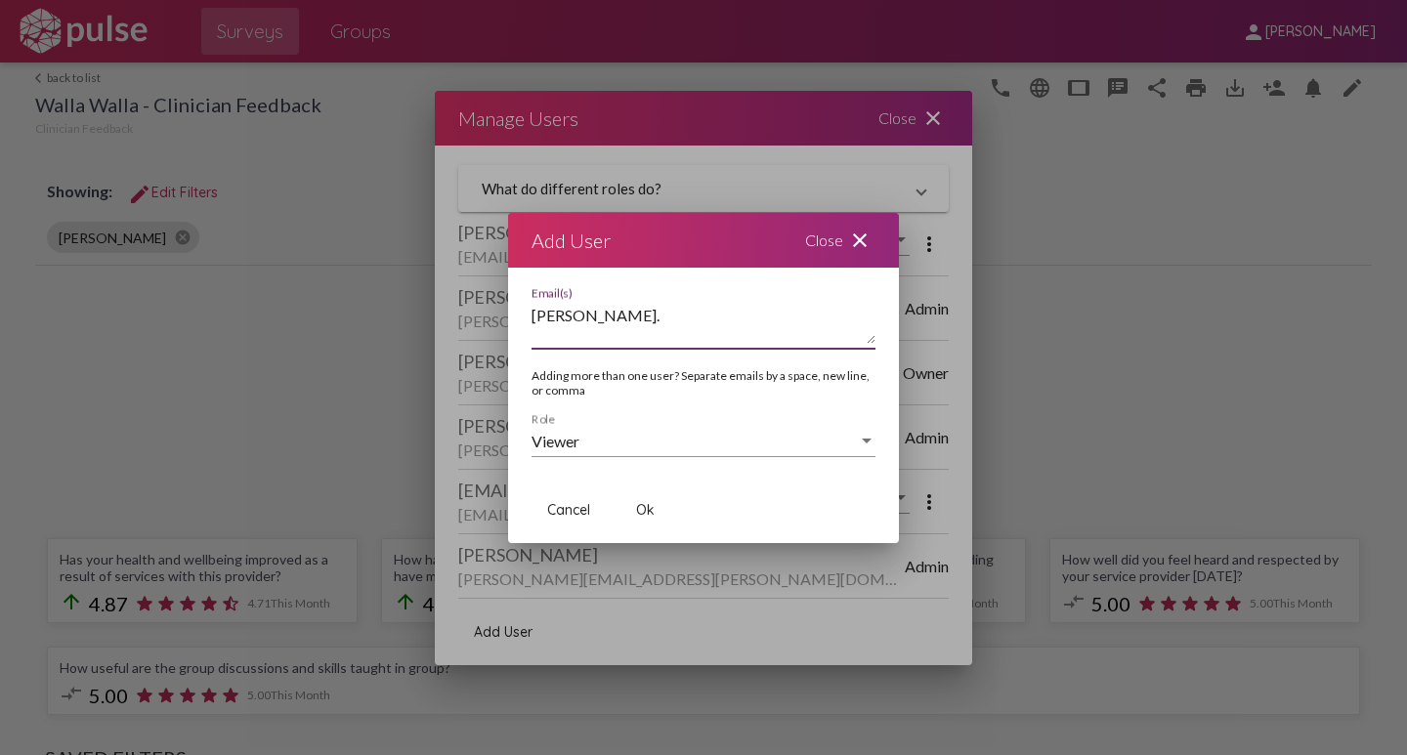
type textarea "[PERSON_NAME]."
click at [860, 240] on mat-icon "close" at bounding box center [859, 240] width 23 height 23
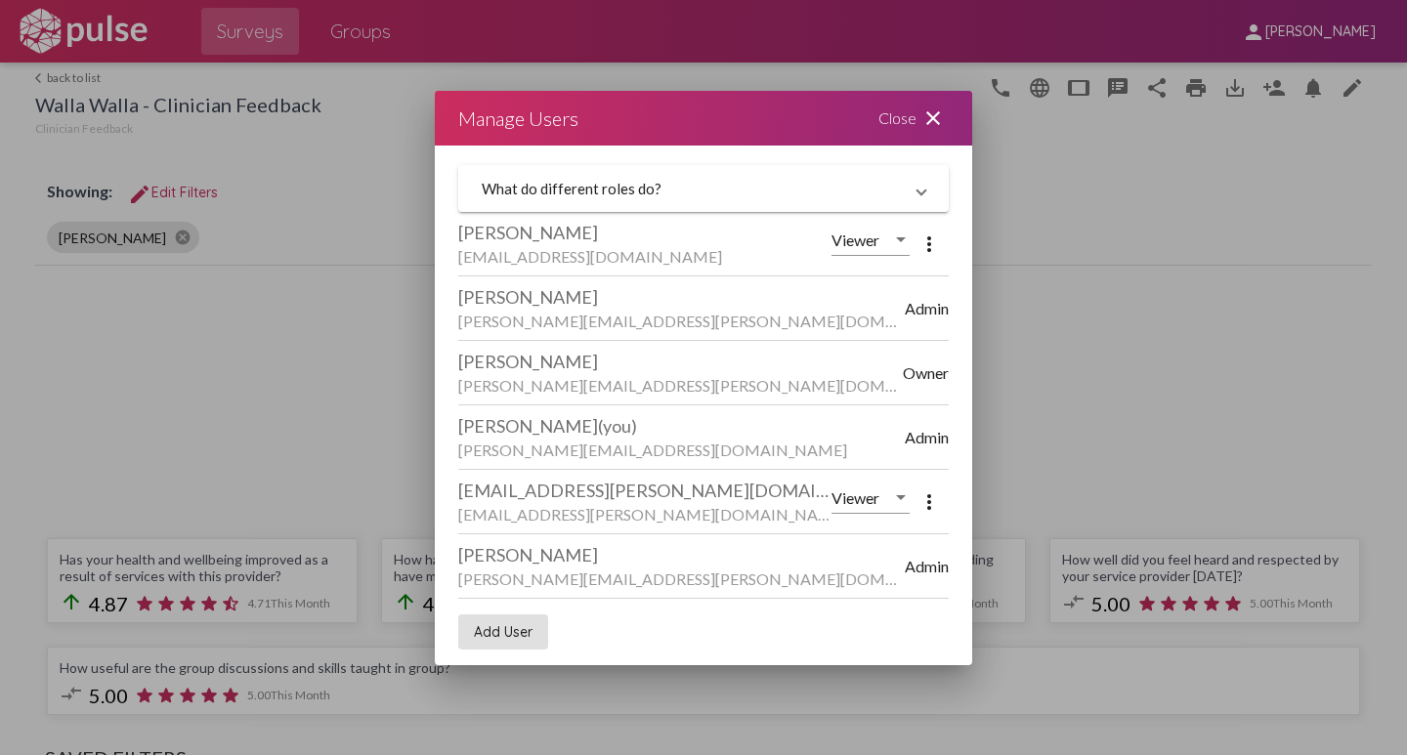
click at [936, 115] on mat-icon "close" at bounding box center [933, 118] width 23 height 23
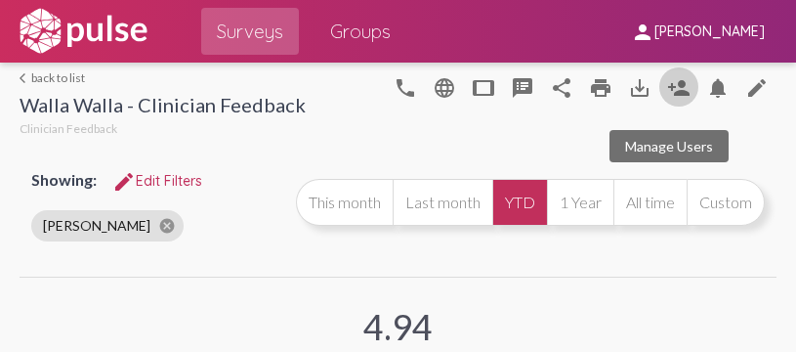
click at [667, 91] on mat-icon "person_add" at bounding box center [678, 87] width 23 height 23
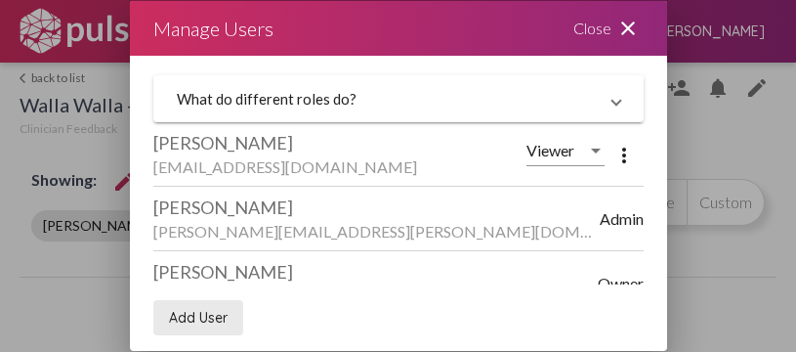
click at [193, 322] on span "Add User" at bounding box center [198, 318] width 59 height 18
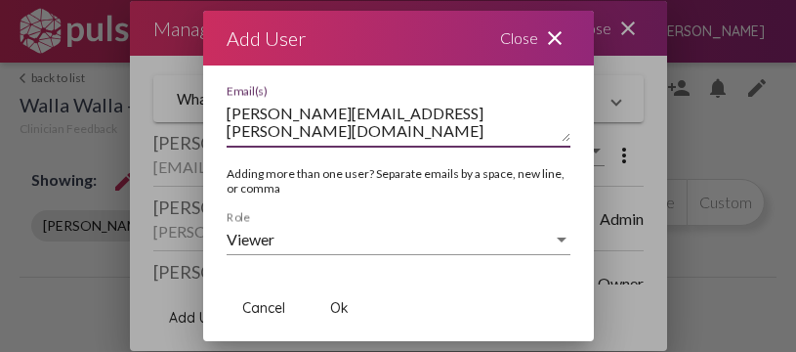
type textarea "[PERSON_NAME][EMAIL_ADDRESS][PERSON_NAME][DOMAIN_NAME]"
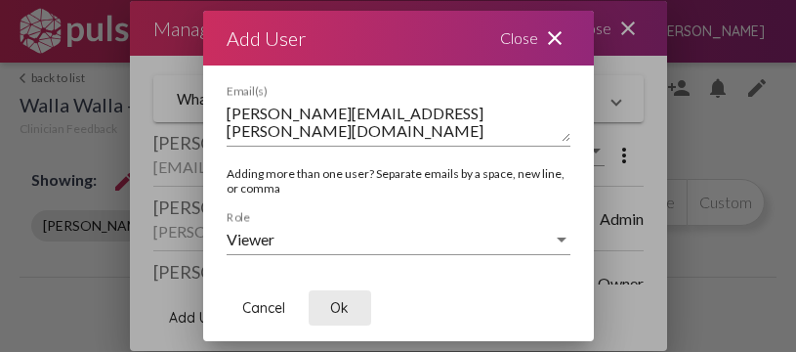
click at [343, 308] on span "Ok" at bounding box center [339, 308] width 19 height 18
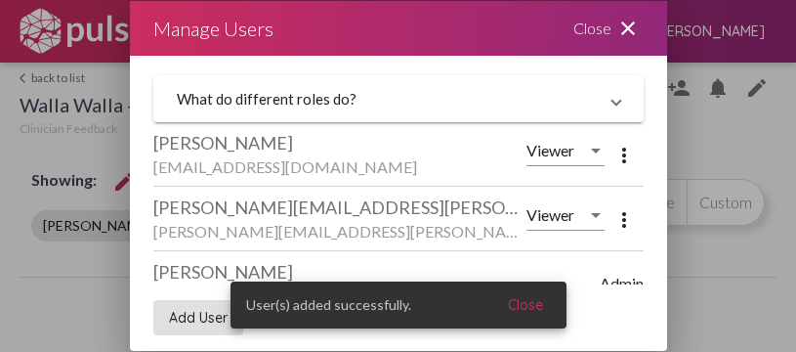
click at [623, 24] on mat-icon "close" at bounding box center [628, 28] width 23 height 23
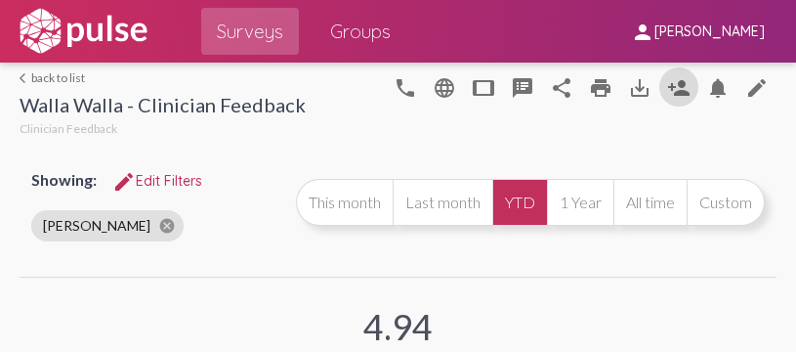
click at [44, 76] on link "arrow_back_ios back to list" at bounding box center [163, 77] width 286 height 15
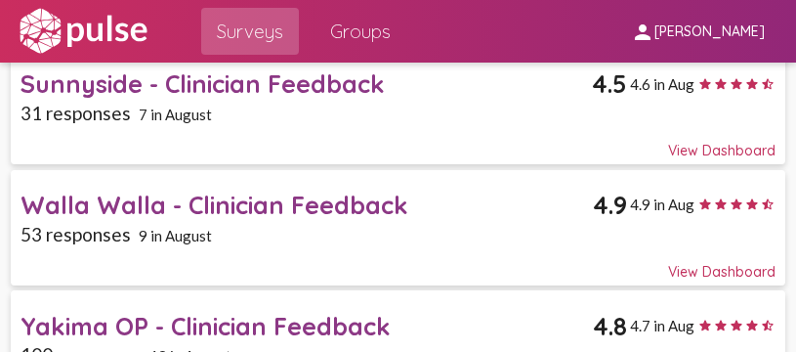
scroll to position [391, 0]
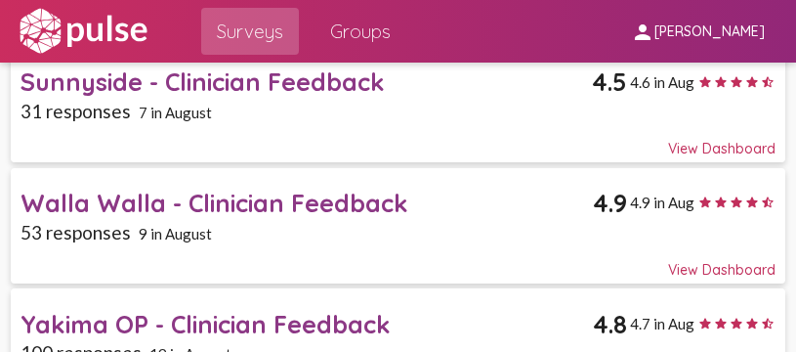
click at [156, 80] on div "Sunnyside - Clinician Feedback" at bounding box center [307, 81] width 572 height 30
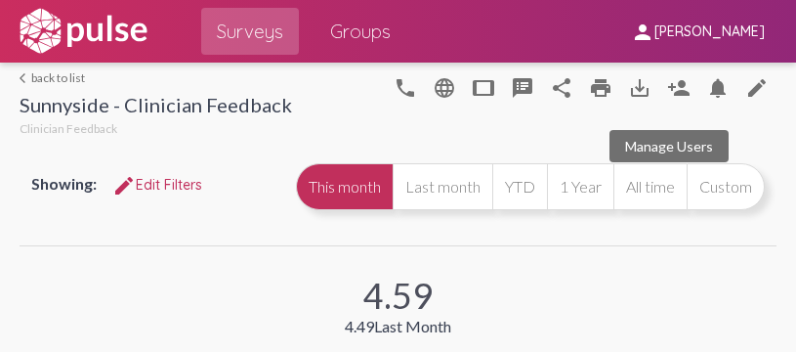
click at [667, 84] on mat-icon "person_add" at bounding box center [678, 87] width 23 height 23
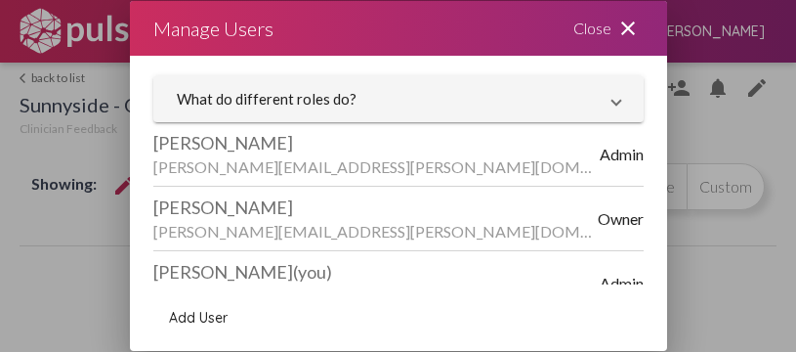
click at [196, 315] on span "Add User" at bounding box center [198, 318] width 59 height 18
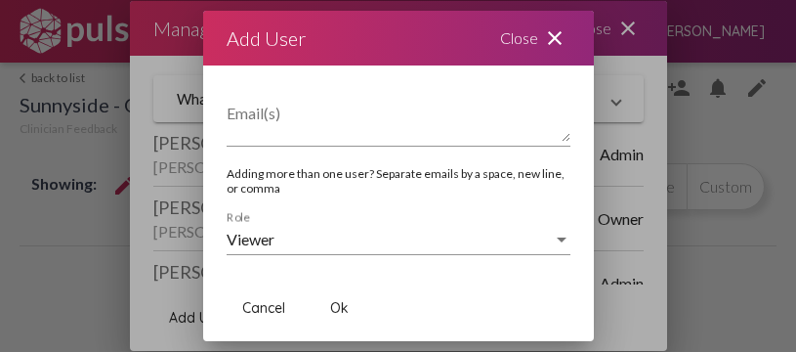
click at [275, 135] on textarea "Email(s)" at bounding box center [399, 122] width 344 height 39
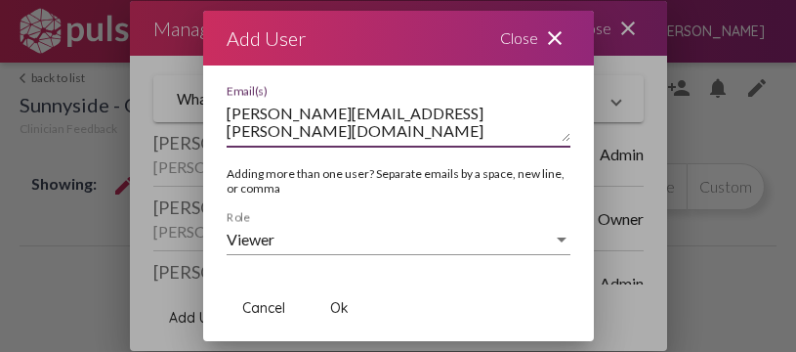
type textarea "[PERSON_NAME][EMAIL_ADDRESS][PERSON_NAME][DOMAIN_NAME]"
click at [342, 311] on span "Ok" at bounding box center [339, 308] width 19 height 18
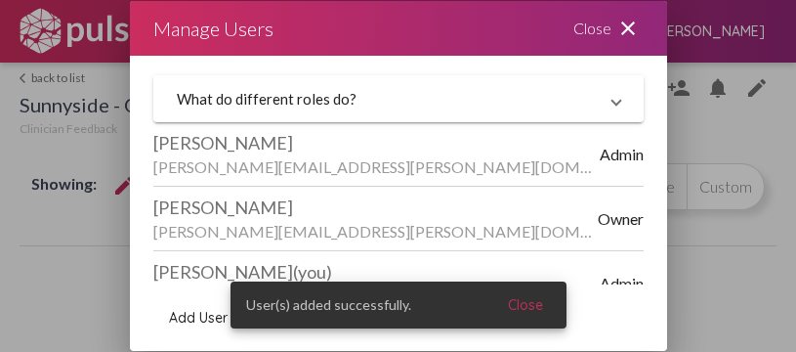
click at [630, 24] on mat-icon "close" at bounding box center [628, 28] width 23 height 23
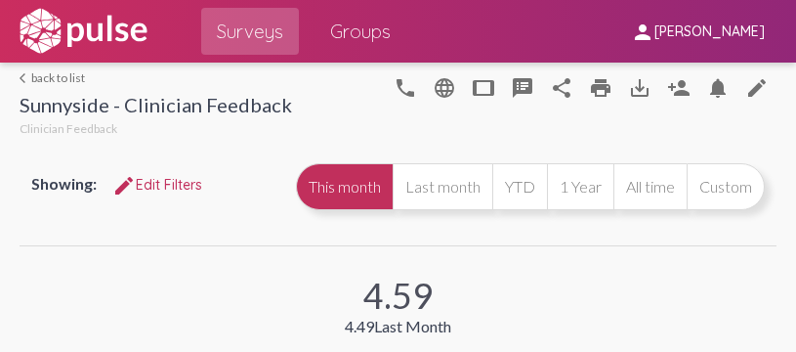
click at [33, 75] on link "arrow_back_ios back to list" at bounding box center [156, 77] width 273 height 15
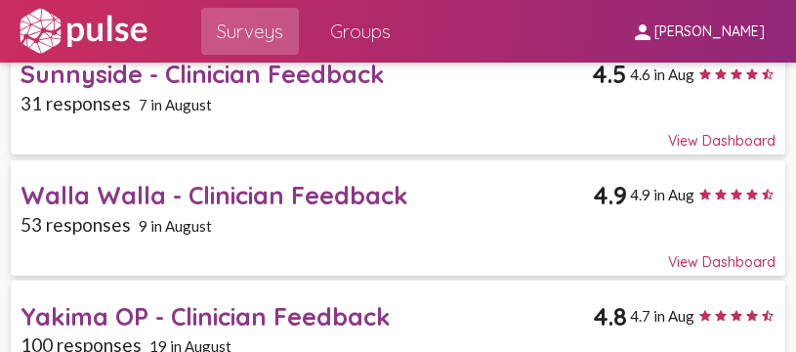
scroll to position [489, 0]
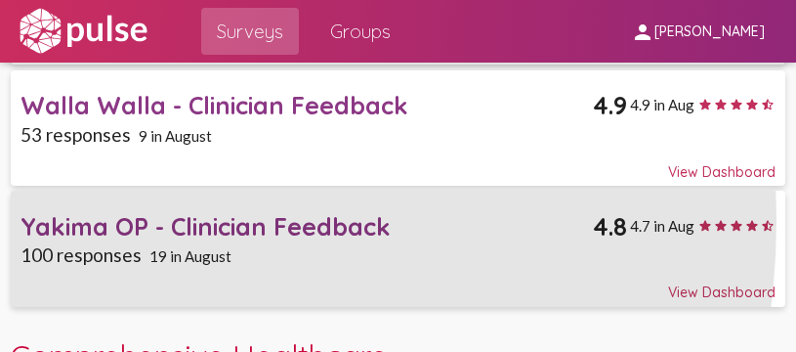
click at [109, 222] on div "Yakima OP - Clinician Feedback" at bounding box center [307, 226] width 573 height 30
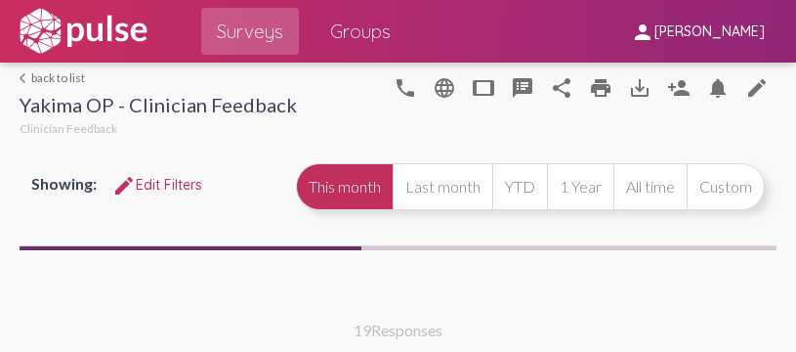
click at [680, 84] on button "person_add" at bounding box center [679, 86] width 39 height 39
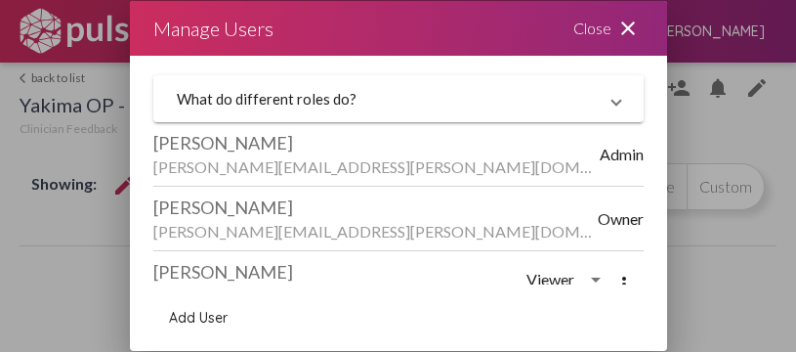
click at [197, 322] on span "Add User" at bounding box center [198, 318] width 59 height 18
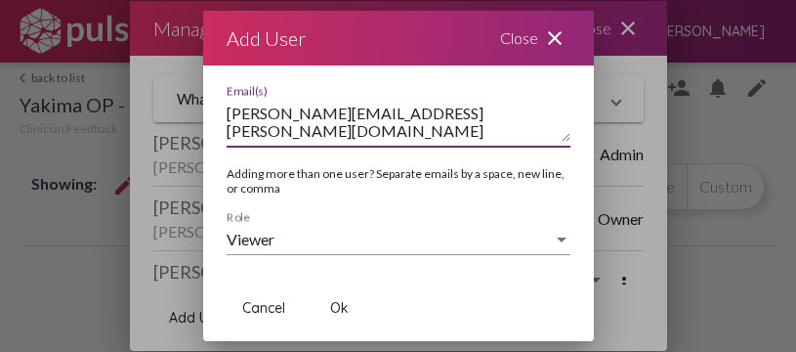
type textarea "[PERSON_NAME][EMAIL_ADDRESS][PERSON_NAME][DOMAIN_NAME]"
click at [342, 308] on span "Ok" at bounding box center [339, 308] width 19 height 18
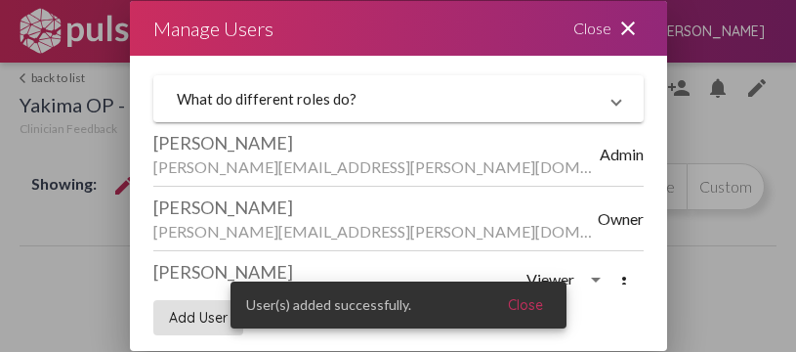
click at [634, 25] on mat-icon "close" at bounding box center [628, 28] width 23 height 23
